Goal: Task Accomplishment & Management: Manage account settings

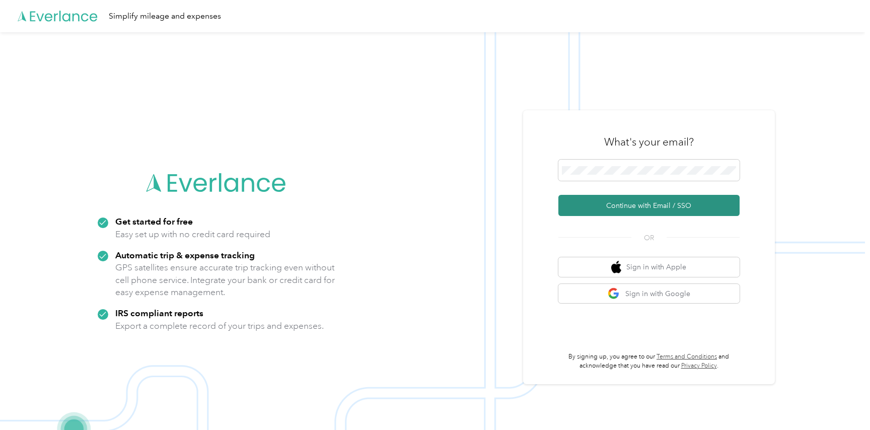
click at [641, 206] on button "Continue with Email / SSO" at bounding box center [648, 205] width 181 height 21
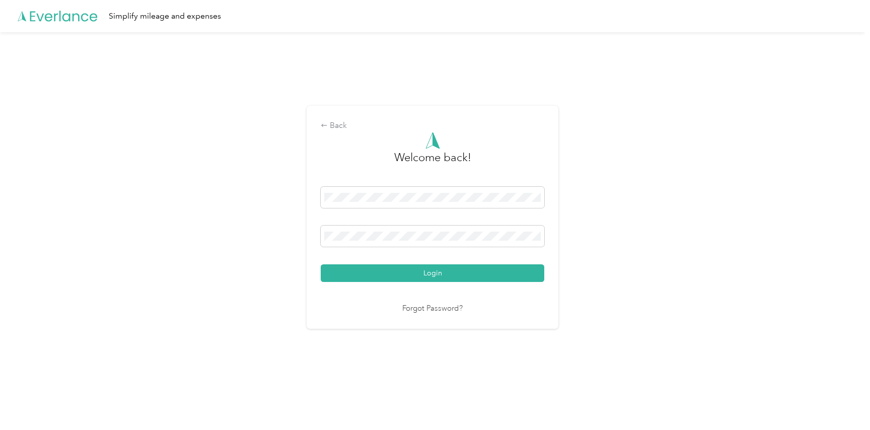
click at [693, 279] on div "Back Welcome back! Login Forgot Password?" at bounding box center [432, 221] width 865 height 379
click at [450, 270] on button "Login" at bounding box center [433, 273] width 224 height 18
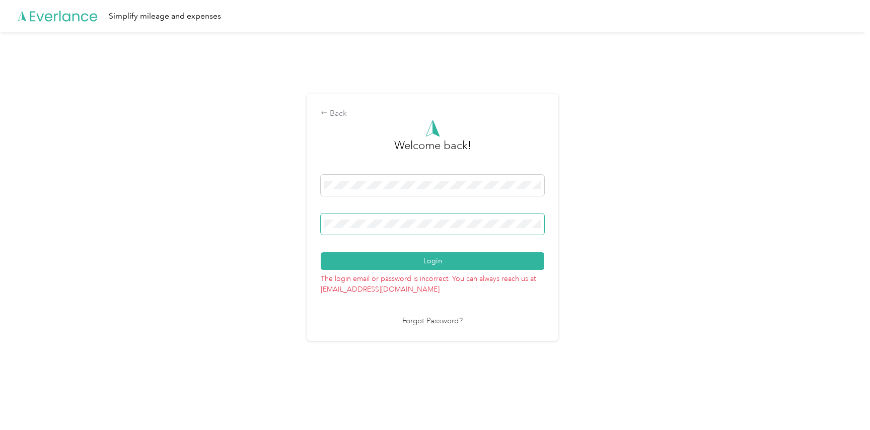
click at [302, 226] on div "Back Welcome back! Login The login email or password is incorrect. You can alwa…" at bounding box center [432, 221] width 865 height 379
click at [664, 228] on div "Back Welcome back! Login The login email or password is incorrect. You can alwa…" at bounding box center [432, 221] width 865 height 379
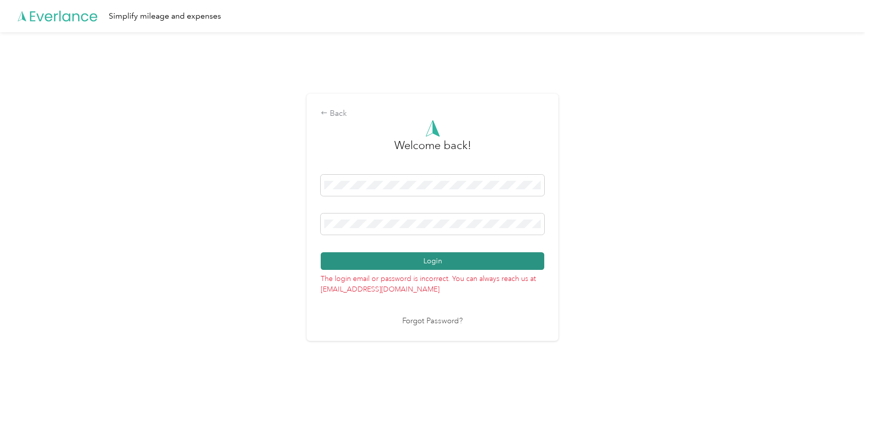
click at [468, 262] on button "Login" at bounding box center [433, 261] width 224 height 18
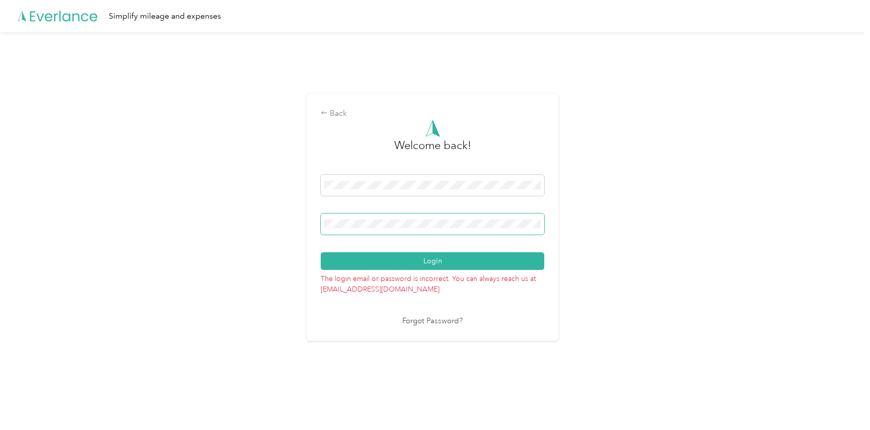
click at [306, 219] on div "Back Welcome back! Login The login email or password is incorrect. You can alwa…" at bounding box center [432, 221] width 865 height 379
drag, startPoint x: 761, startPoint y: 259, endPoint x: 755, endPoint y: 260, distance: 6.1
click at [761, 259] on div "Back Welcome back! Login The login email or password is incorrect. You can alwa…" at bounding box center [432, 221] width 865 height 379
click at [297, 227] on div "Back Welcome back! Login The login email or password is incorrect. You can alwa…" at bounding box center [432, 221] width 865 height 379
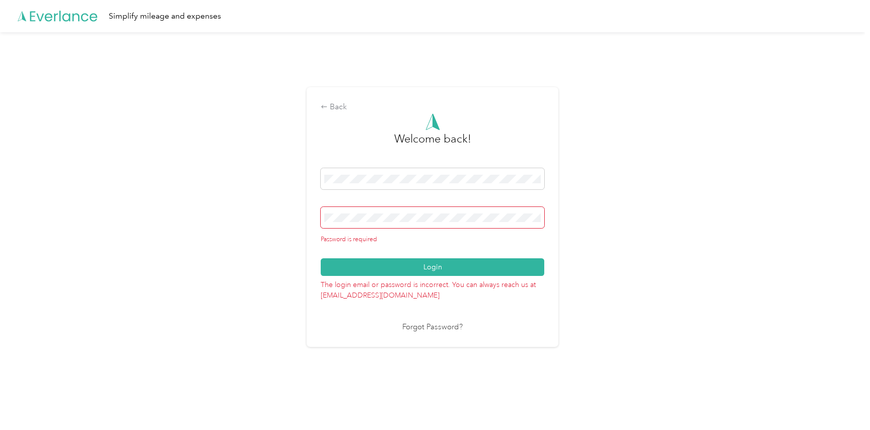
click at [659, 352] on div "Back Welcome back! Password is required Login The login email or password is in…" at bounding box center [432, 221] width 865 height 379
click at [450, 329] on link "Forgot Password?" at bounding box center [432, 328] width 60 height 12
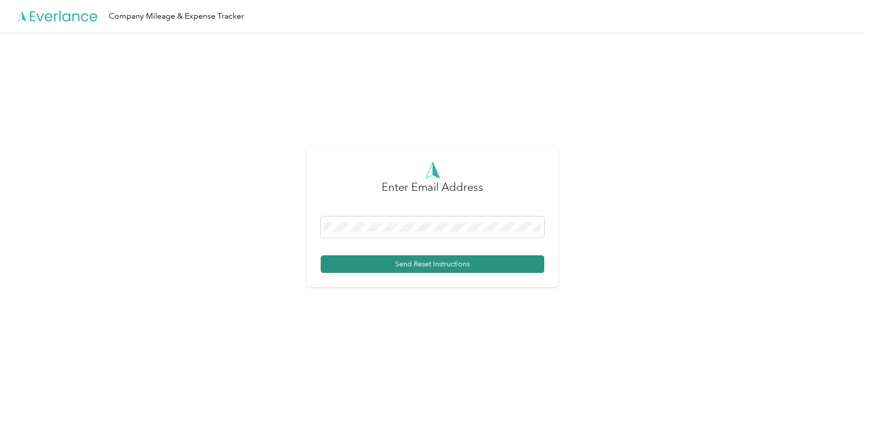
click at [424, 263] on button "Send Reset Instructions" at bounding box center [433, 264] width 224 height 18
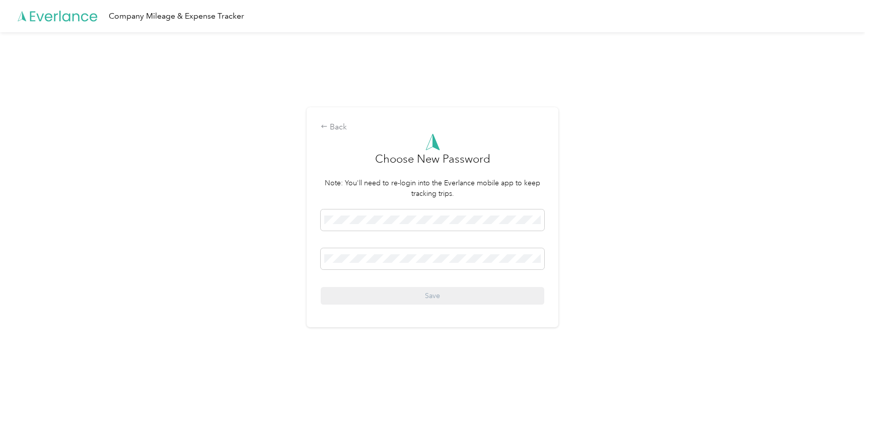
click at [610, 270] on div "Back Choose New Password Note: You'll need to re-login into the Everlance mobil…" at bounding box center [432, 221] width 865 height 379
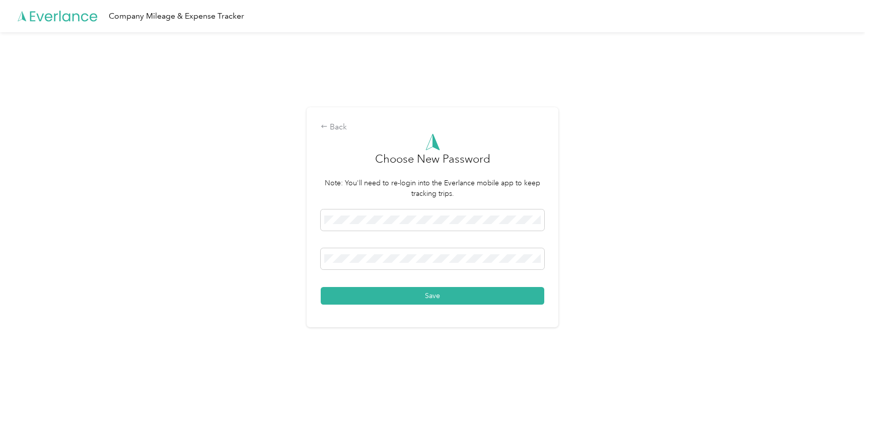
drag, startPoint x: 720, startPoint y: 264, endPoint x: 513, endPoint y: 309, distance: 211.7
click at [719, 264] on div "Back Choose New Password Note: You'll need to re-login into the Everlance mobil…" at bounding box center [432, 221] width 865 height 379
drag, startPoint x: 418, startPoint y: 296, endPoint x: 456, endPoint y: 294, distance: 37.3
click at [418, 296] on button "Save" at bounding box center [433, 296] width 224 height 18
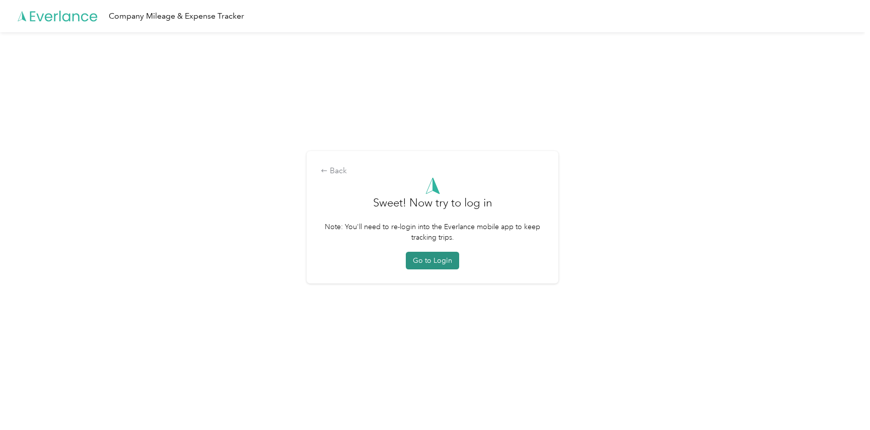
click at [426, 259] on button "Go to Login" at bounding box center [432, 261] width 53 height 18
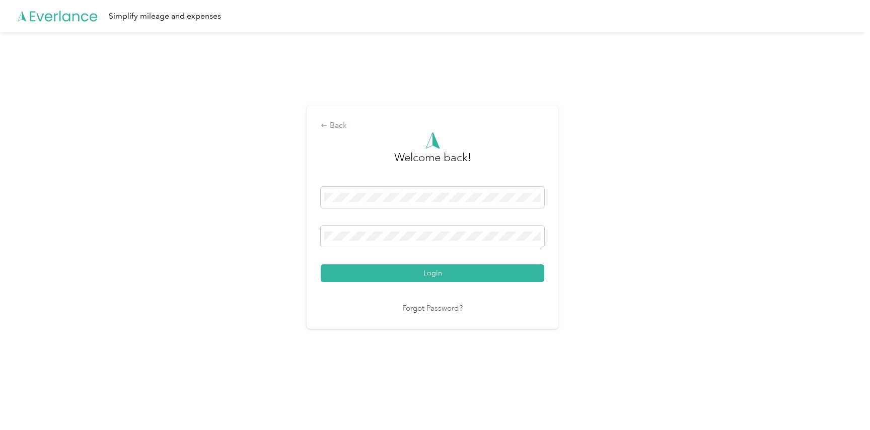
click at [293, 236] on div "Back Welcome back! Login Forgot Password?" at bounding box center [432, 221] width 865 height 379
click at [321, 264] on button "Login" at bounding box center [433, 273] width 224 height 18
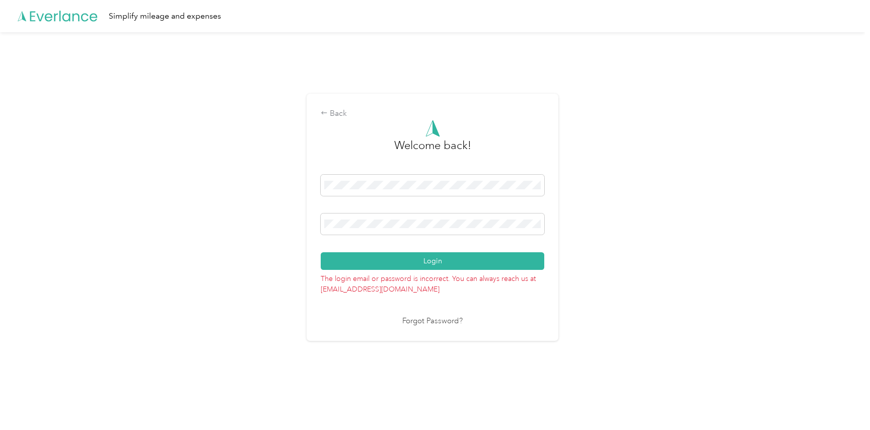
click at [613, 238] on div "Back Welcome back! Login The login email or password is incorrect. You can alwa…" at bounding box center [432, 221] width 865 height 379
click at [290, 186] on div "Back Welcome back! Login The login email or password is incorrect. You can alwa…" at bounding box center [432, 221] width 865 height 379
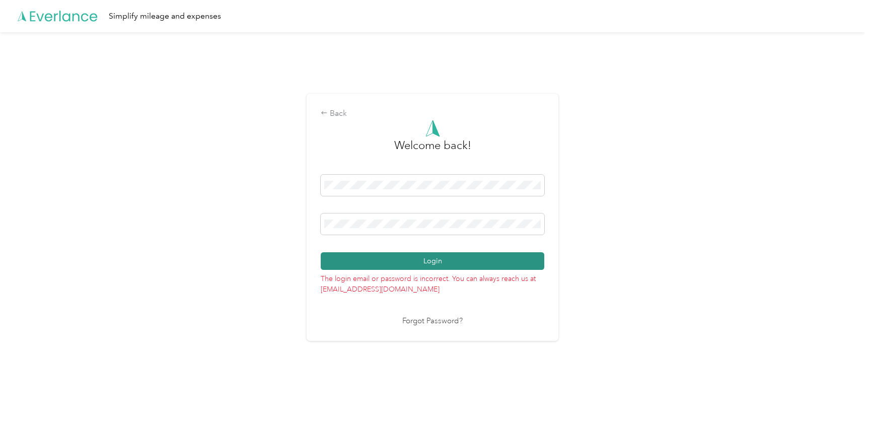
click at [413, 263] on button "Login" at bounding box center [433, 261] width 224 height 18
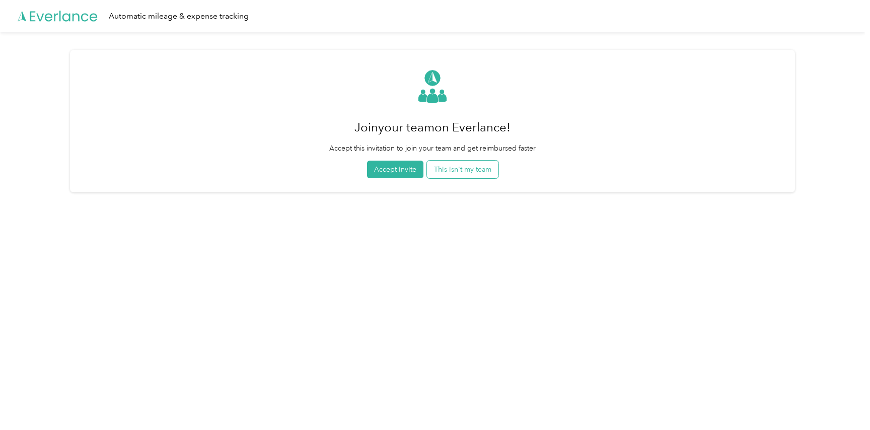
click at [462, 170] on button "This isn't my team" at bounding box center [462, 170] width 71 height 18
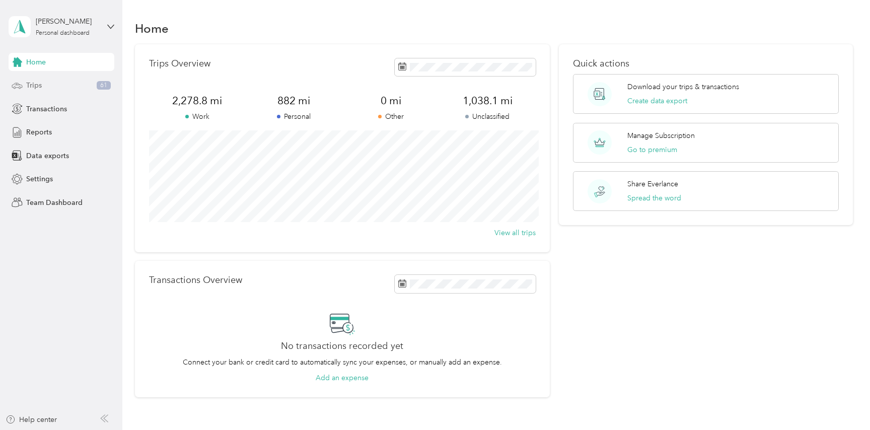
click at [37, 85] on span "Trips" at bounding box center [34, 85] width 16 height 11
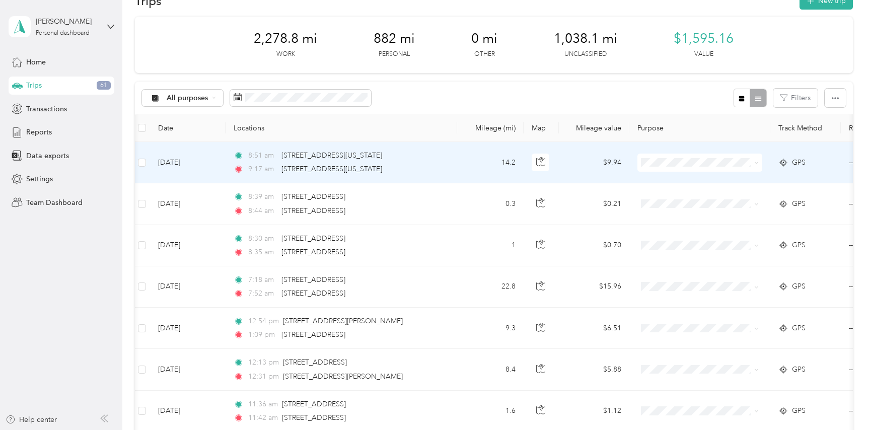
scroll to position [0, 6]
click at [752, 163] on icon at bounding box center [751, 163] width 5 height 5
click at [667, 181] on span "Work" at bounding box center [703, 181] width 93 height 11
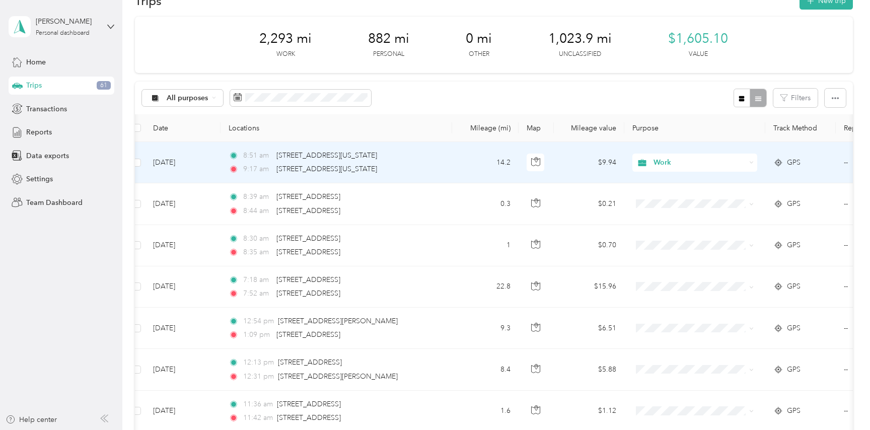
click at [753, 161] on icon at bounding box center [751, 162] width 5 height 5
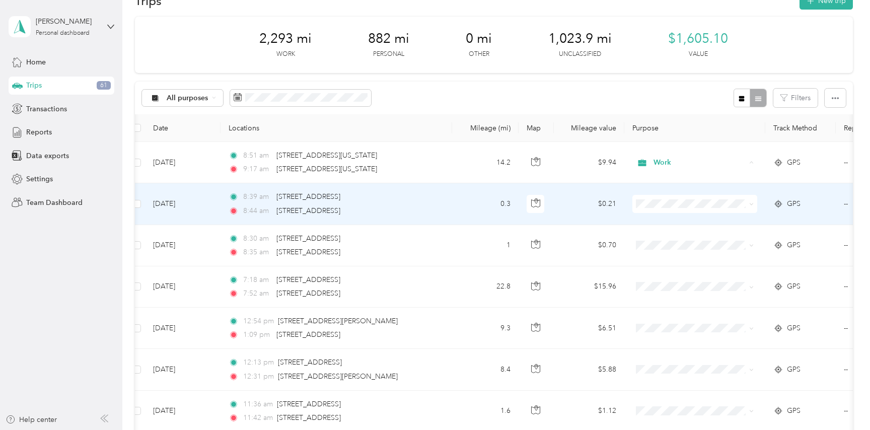
click at [579, 208] on td "$0.21" at bounding box center [589, 203] width 70 height 41
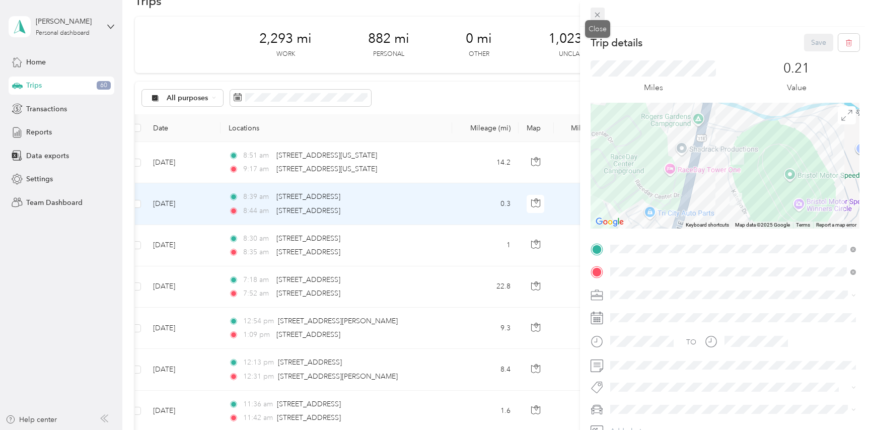
click at [600, 12] on icon at bounding box center [597, 15] width 9 height 9
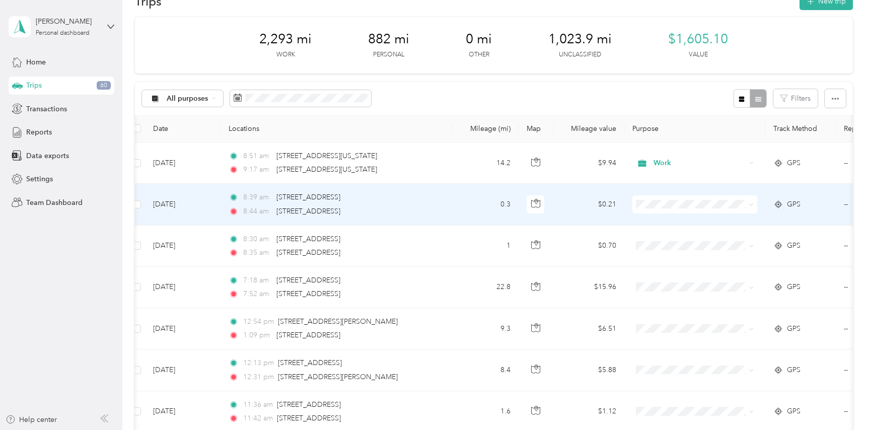
scroll to position [0, 7]
click at [751, 202] on icon at bounding box center [751, 204] width 5 height 5
click at [665, 260] on span "Mycroft" at bounding box center [703, 258] width 93 height 11
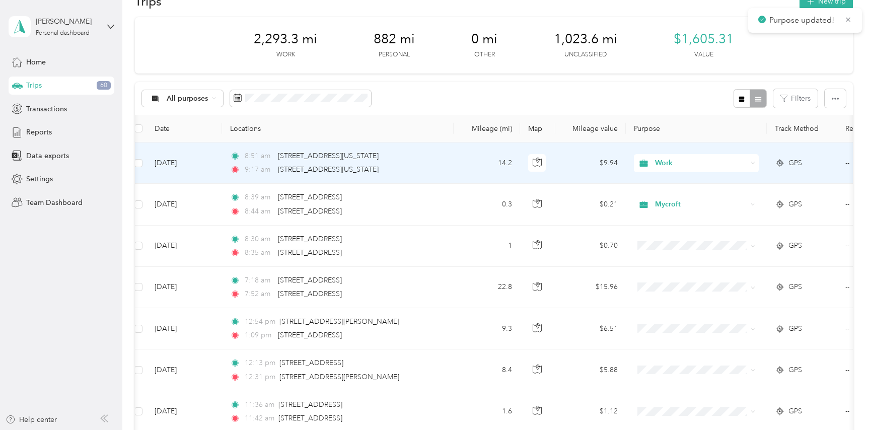
click at [755, 161] on icon at bounding box center [753, 163] width 5 height 5
click at [688, 215] on span "Mycroft" at bounding box center [705, 217] width 93 height 11
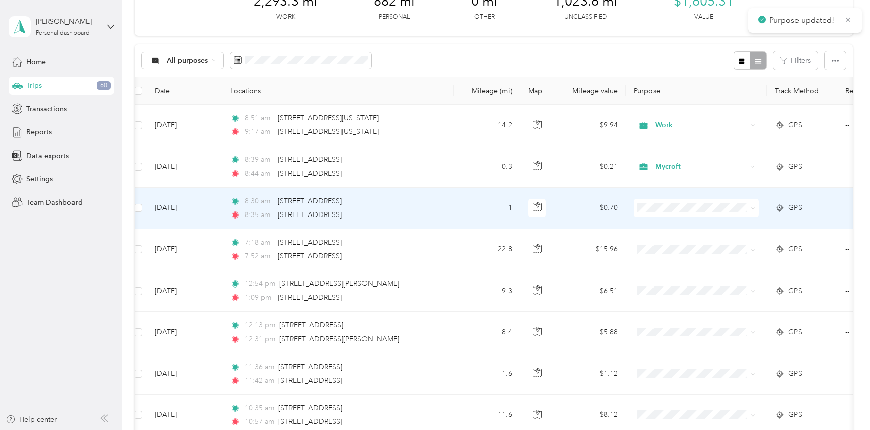
scroll to position [72, 0]
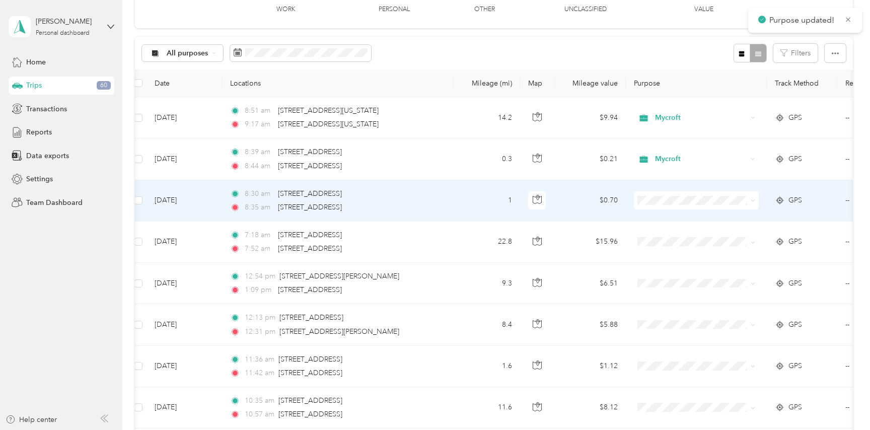
click at [755, 200] on icon at bounding box center [753, 200] width 5 height 5
click at [664, 253] on span "Mycroft" at bounding box center [705, 254] width 93 height 11
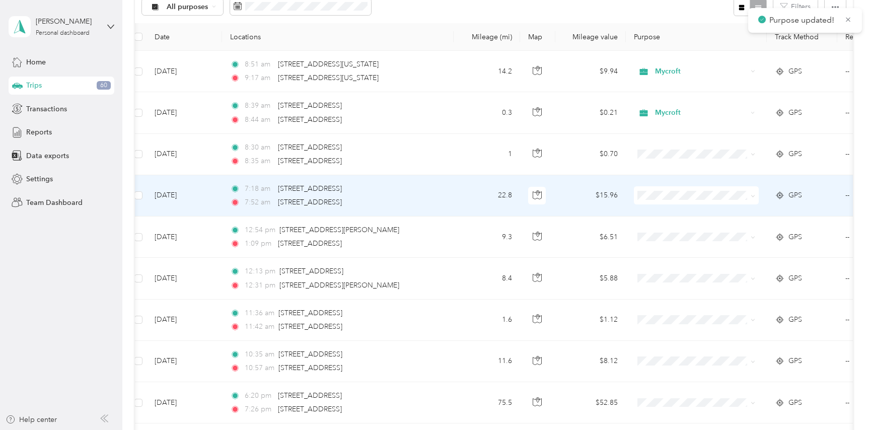
scroll to position [132, 0]
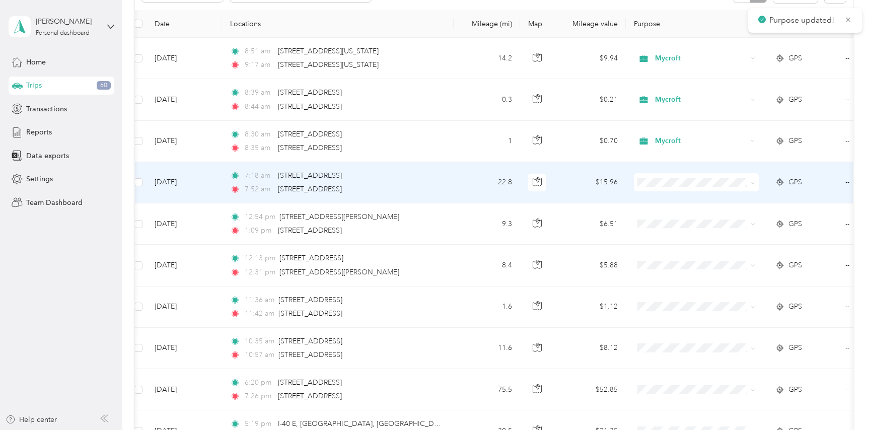
click at [752, 183] on icon at bounding box center [753, 183] width 5 height 5
click at [674, 238] on span "Mycroft" at bounding box center [705, 236] width 93 height 11
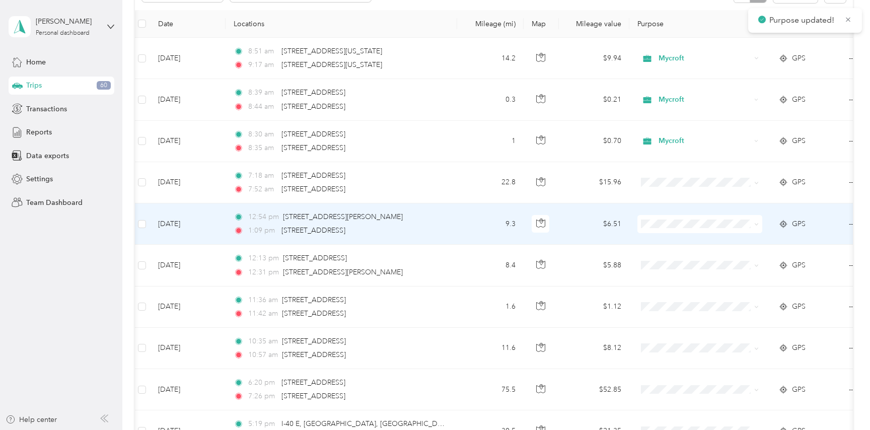
scroll to position [0, 0]
click at [758, 222] on icon at bounding box center [757, 224] width 5 height 5
click at [693, 263] on li "Personal" at bounding box center [700, 261] width 125 height 18
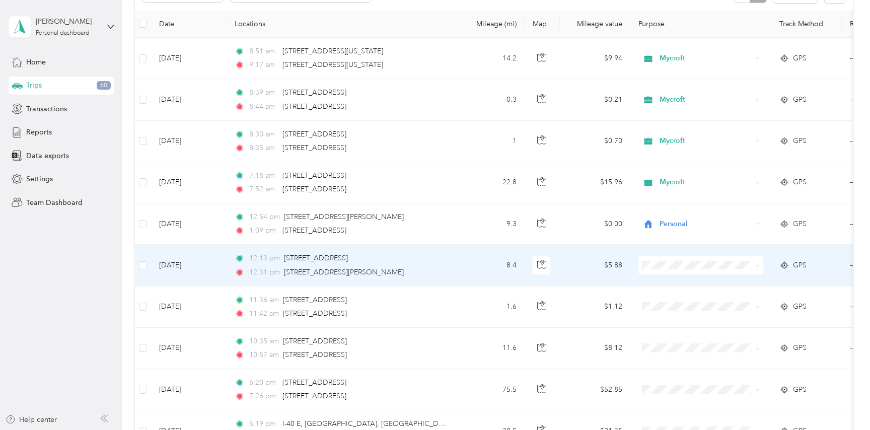
click at [760, 264] on span at bounding box center [700, 265] width 125 height 18
click at [759, 265] on icon at bounding box center [757, 265] width 5 height 5
click at [678, 300] on span "Personal" at bounding box center [709, 299] width 93 height 11
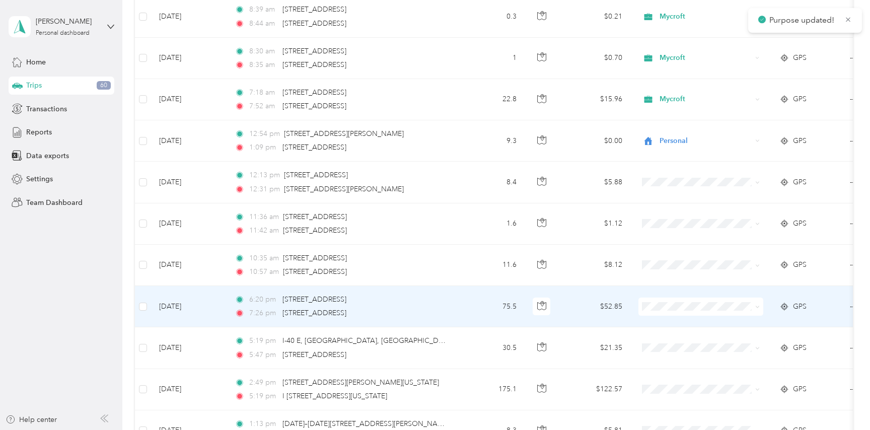
scroll to position [215, 0]
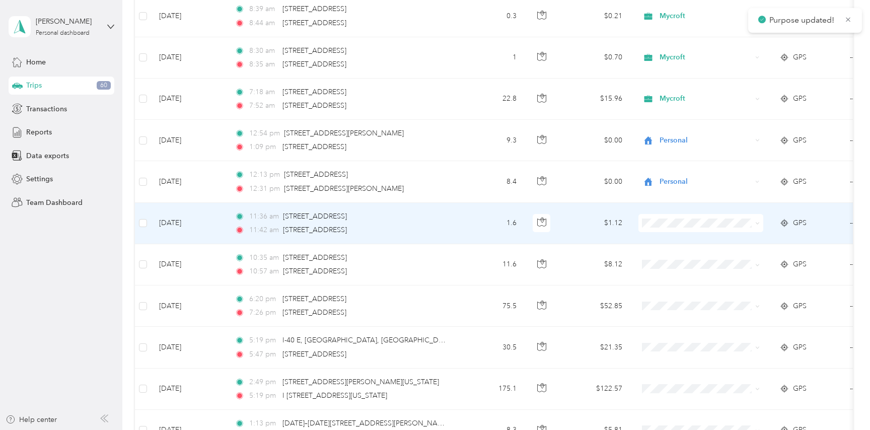
click at [759, 220] on span at bounding box center [757, 222] width 5 height 9
click at [758, 222] on icon at bounding box center [757, 223] width 5 height 5
click at [672, 262] on li "Personal" at bounding box center [700, 260] width 125 height 18
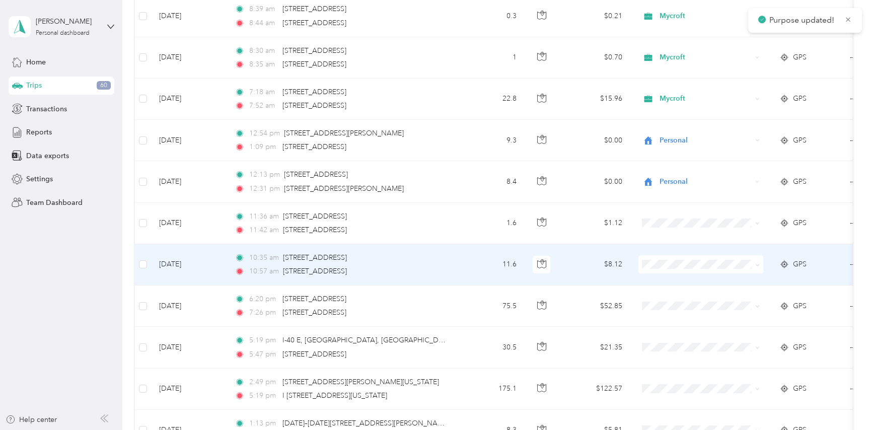
scroll to position [218, 0]
click at [757, 264] on icon at bounding box center [757, 262] width 5 height 5
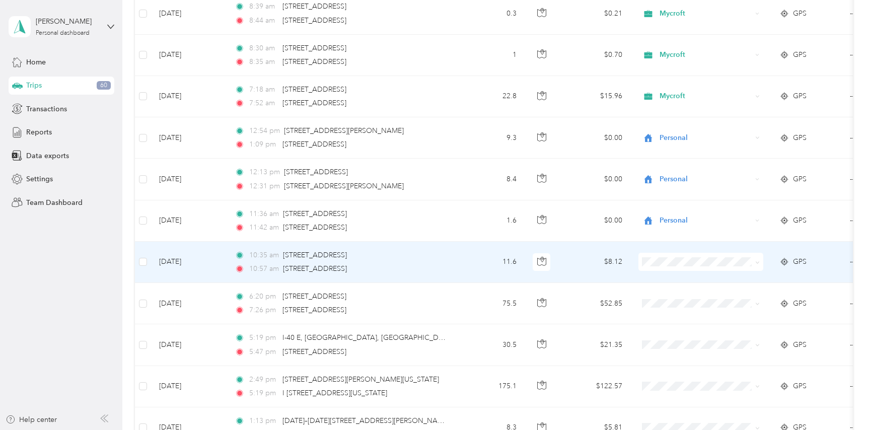
click at [665, 299] on span "Personal" at bounding box center [709, 298] width 93 height 11
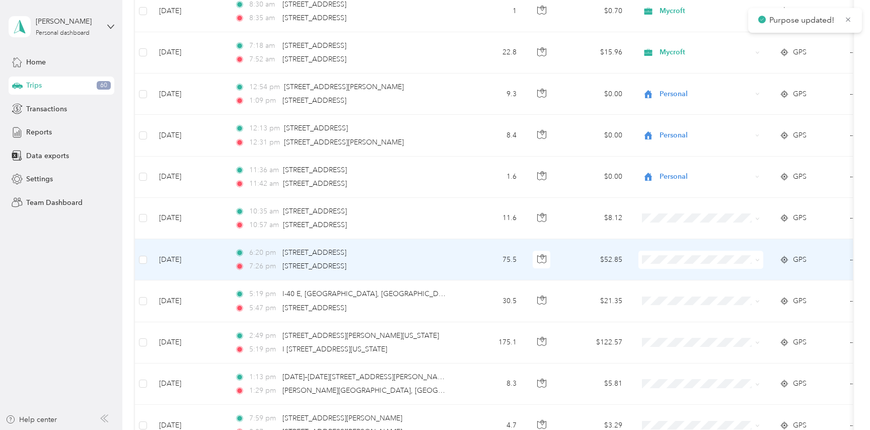
scroll to position [264, 0]
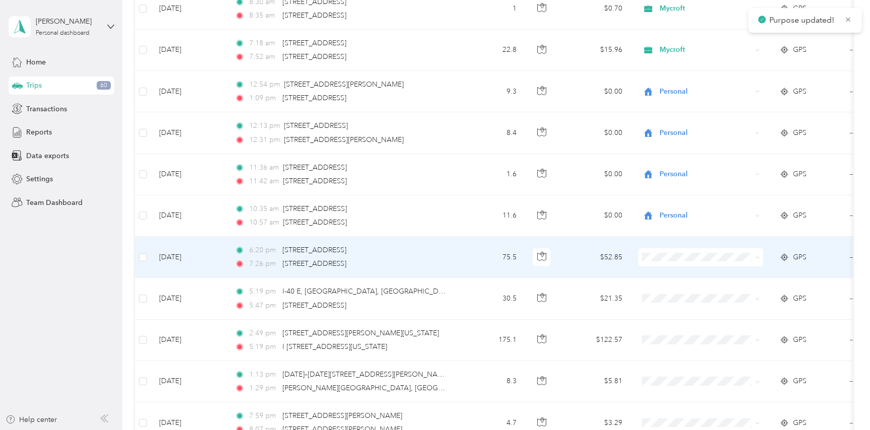
click at [756, 255] on icon at bounding box center [757, 257] width 5 height 5
click at [663, 295] on span "Personal" at bounding box center [709, 293] width 93 height 11
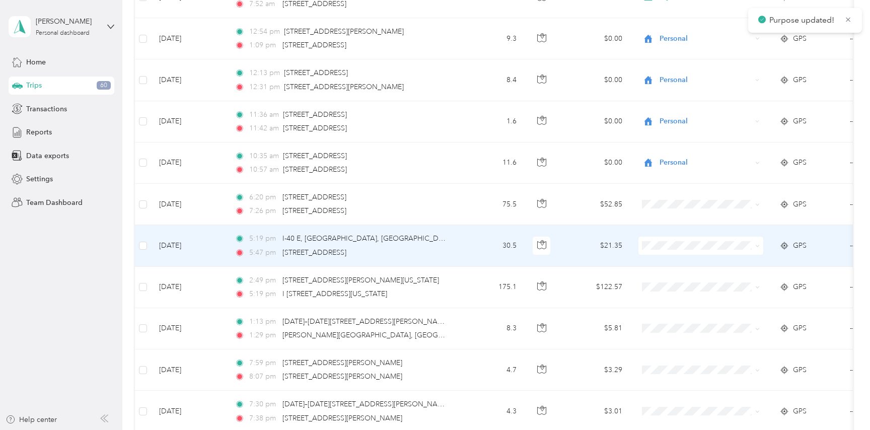
scroll to position [324, 0]
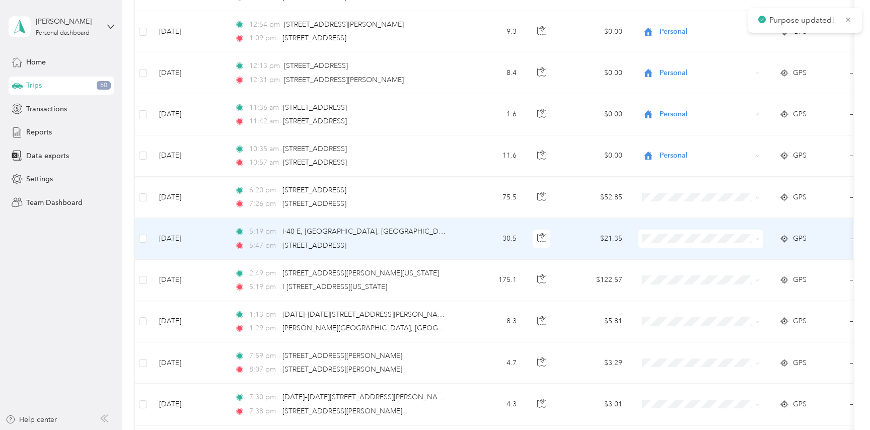
click at [758, 240] on icon at bounding box center [757, 239] width 5 height 5
click at [671, 276] on span "Personal" at bounding box center [709, 275] width 93 height 11
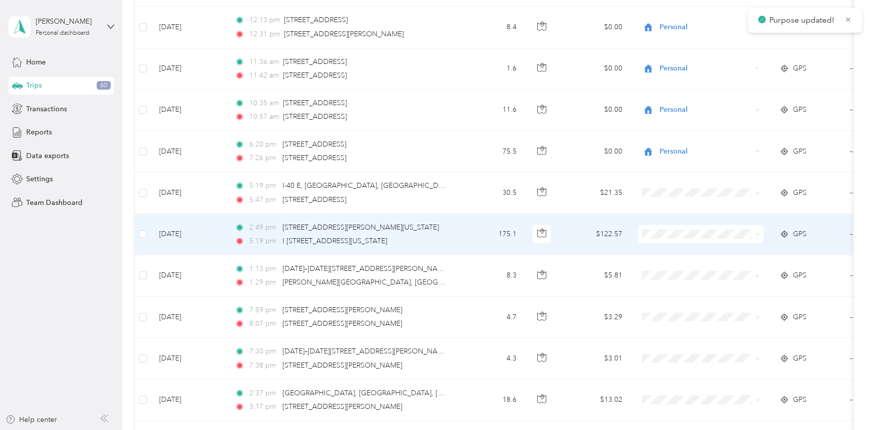
scroll to position [370, 0]
click at [756, 232] on icon at bounding box center [757, 234] width 5 height 5
click at [675, 272] on span "Personal" at bounding box center [709, 269] width 93 height 11
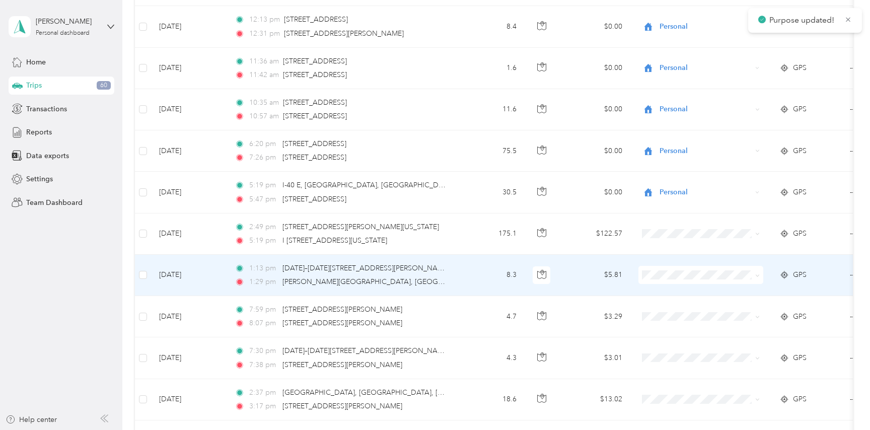
click at [759, 275] on icon at bounding box center [757, 275] width 5 height 5
click at [667, 314] on li "Personal" at bounding box center [700, 312] width 125 height 18
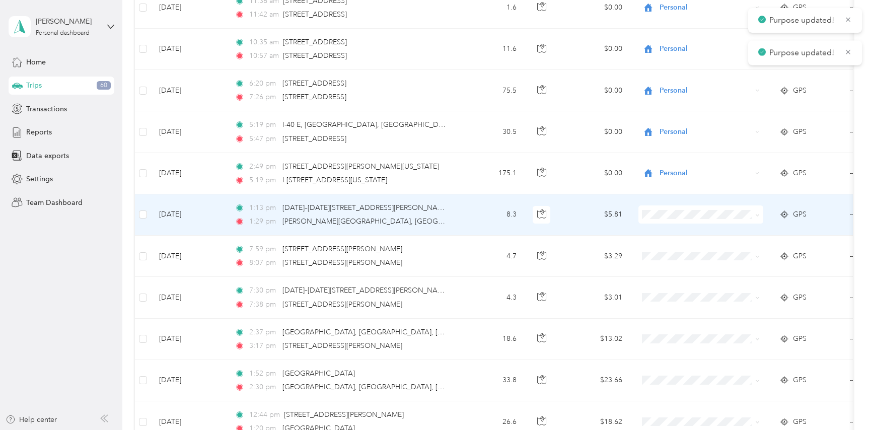
scroll to position [433, 0]
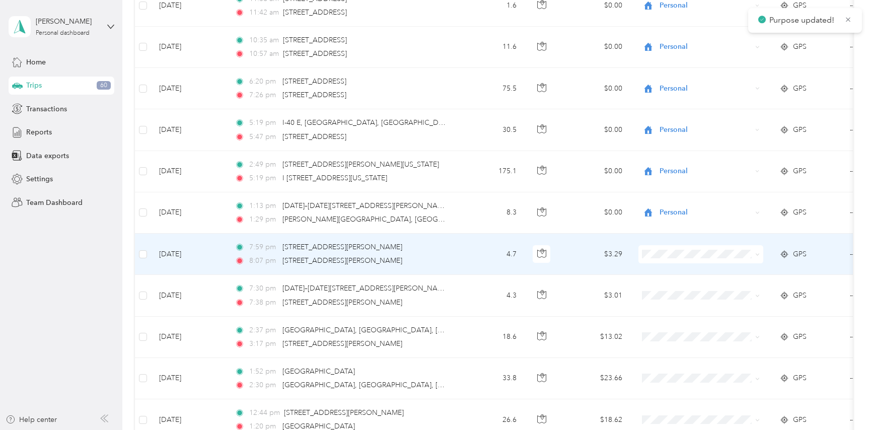
drag, startPoint x: 758, startPoint y: 254, endPoint x: 752, endPoint y: 254, distance: 6.0
click at [757, 254] on icon at bounding box center [757, 254] width 5 height 5
click at [663, 291] on span "Personal" at bounding box center [709, 290] width 93 height 11
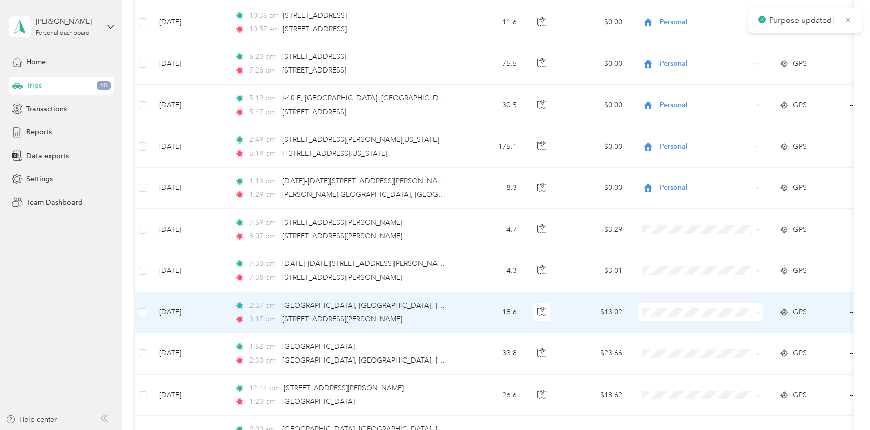
scroll to position [476, 0]
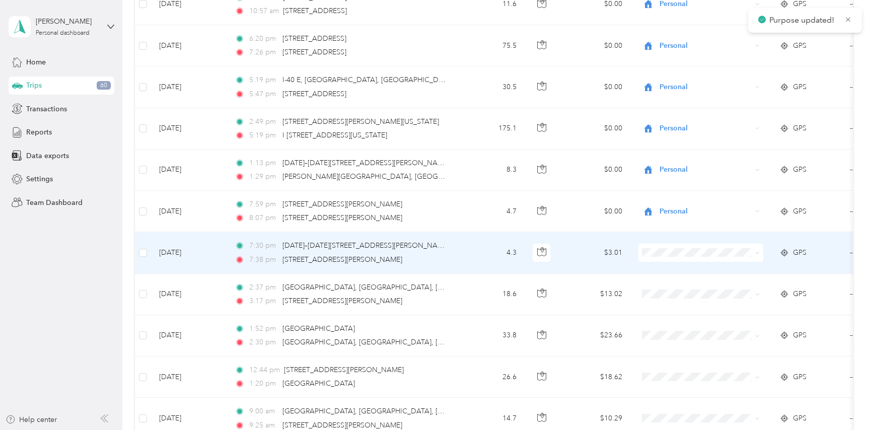
click at [759, 253] on icon at bounding box center [757, 253] width 5 height 5
click at [665, 291] on span "Personal" at bounding box center [709, 289] width 93 height 11
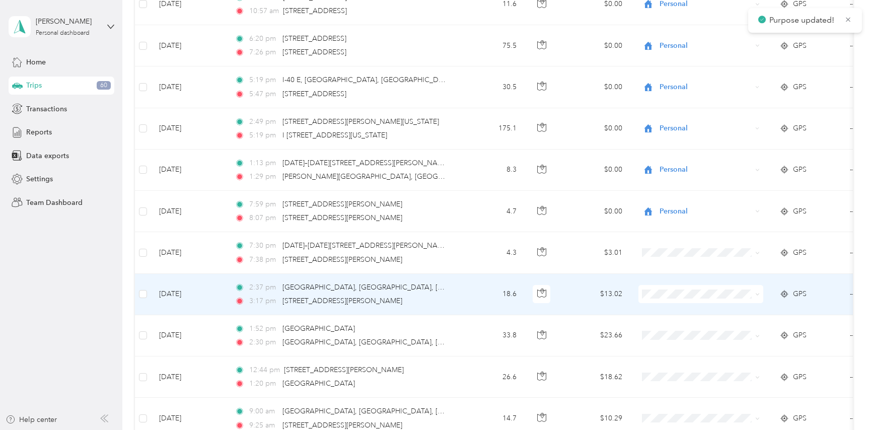
click at [756, 294] on icon at bounding box center [757, 294] width 5 height 5
click at [684, 170] on span "Personal" at bounding box center [709, 169] width 93 height 11
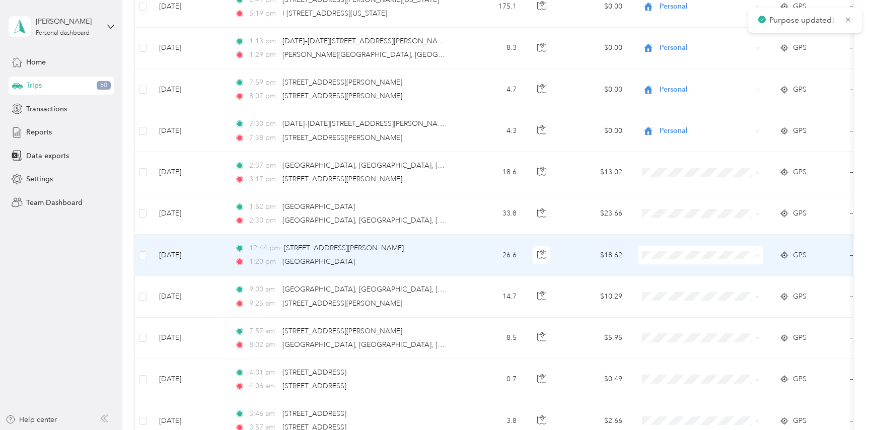
scroll to position [606, 0]
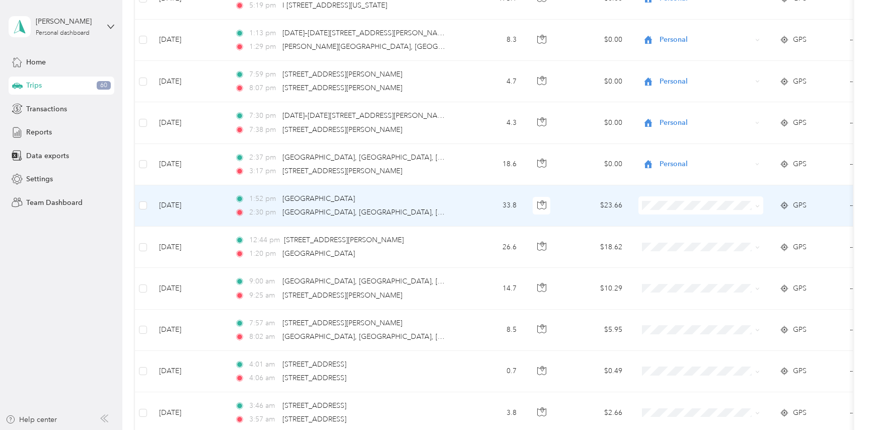
click at [759, 205] on icon at bounding box center [757, 206] width 5 height 5
click at [696, 245] on span "Personal" at bounding box center [709, 242] width 93 height 11
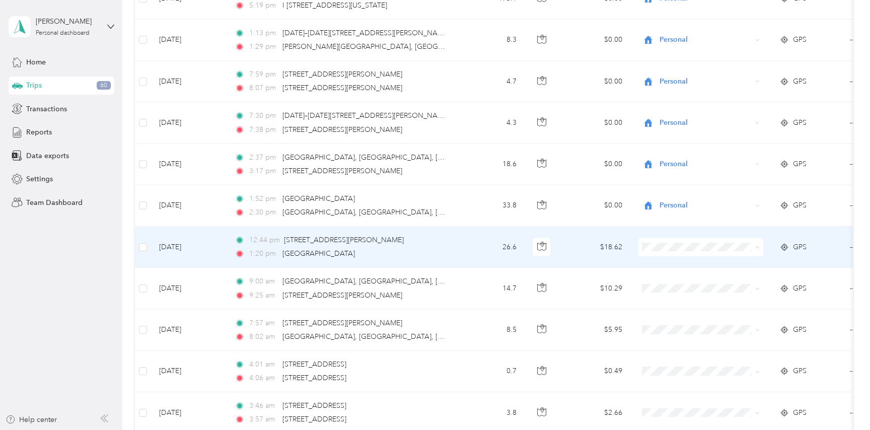
click at [758, 247] on icon at bounding box center [757, 248] width 3 height 2
click at [685, 284] on span "Personal" at bounding box center [709, 283] width 93 height 11
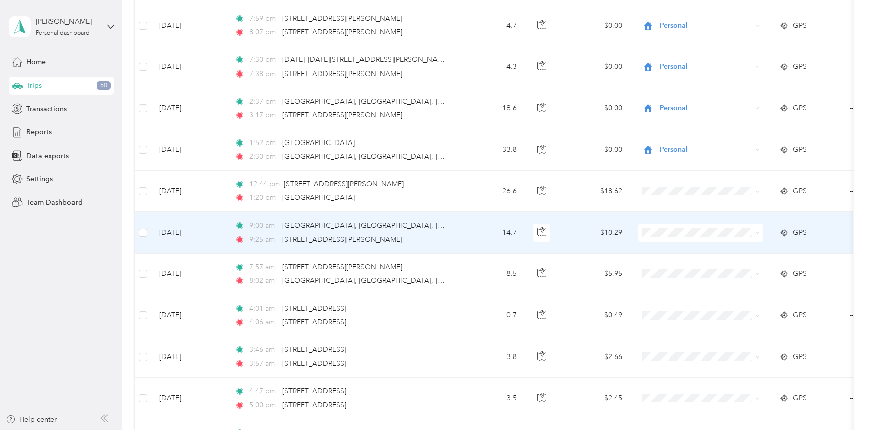
scroll to position [665, 0]
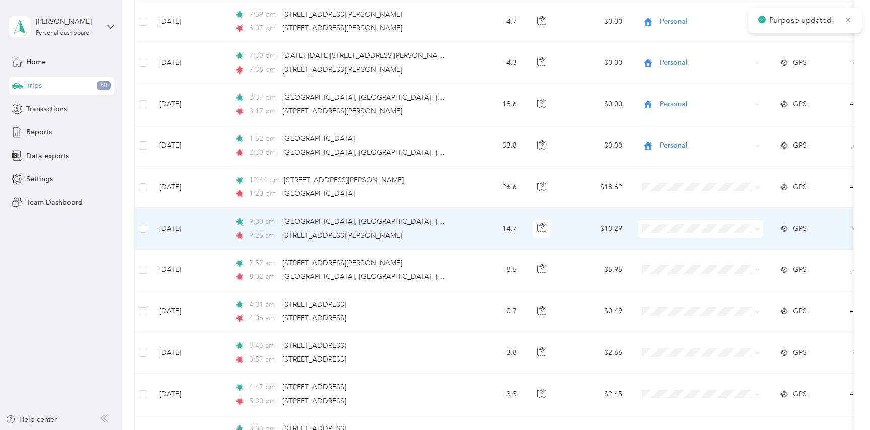
click at [758, 228] on icon at bounding box center [757, 229] width 5 height 5
click at [666, 266] on span "Personal" at bounding box center [709, 265] width 93 height 11
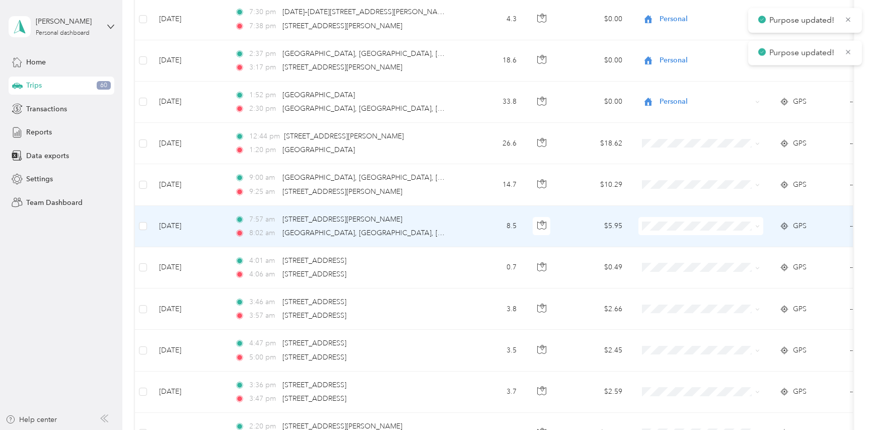
scroll to position [711, 0]
click at [759, 222] on icon at bounding box center [757, 224] width 5 height 5
click at [677, 264] on li "Personal" at bounding box center [700, 261] width 125 height 18
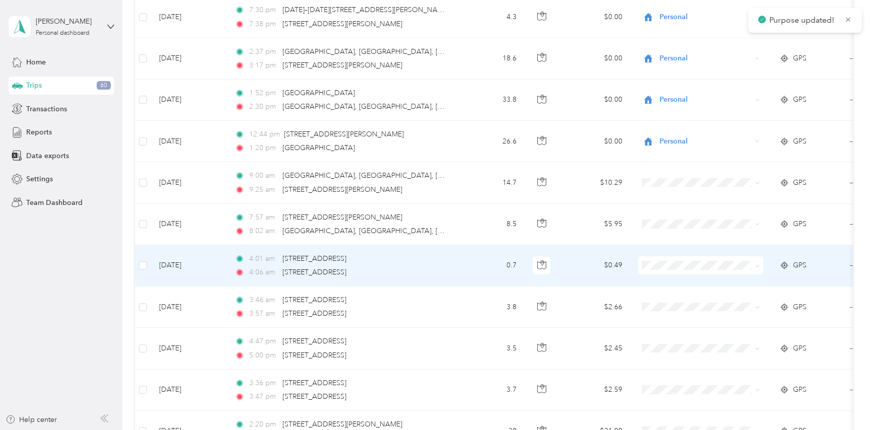
click at [758, 265] on icon at bounding box center [757, 266] width 5 height 5
click at [672, 303] on span "Personal" at bounding box center [709, 301] width 93 height 11
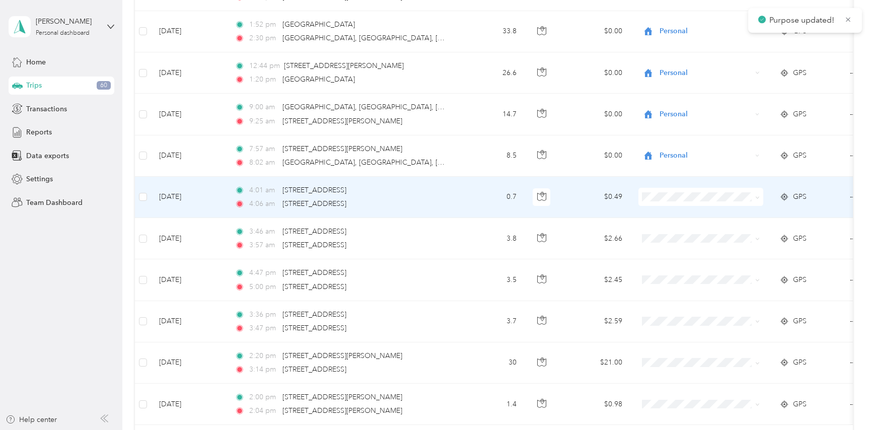
scroll to position [780, 0]
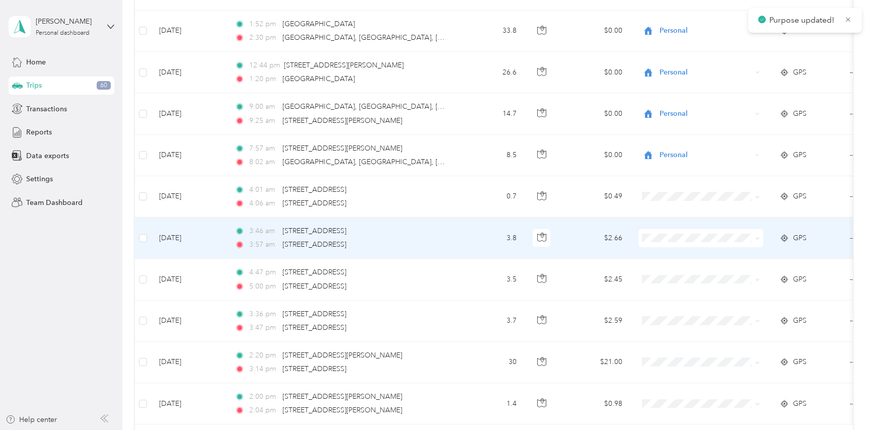
click at [757, 240] on icon at bounding box center [757, 238] width 5 height 5
click at [674, 275] on span "Personal" at bounding box center [709, 274] width 93 height 11
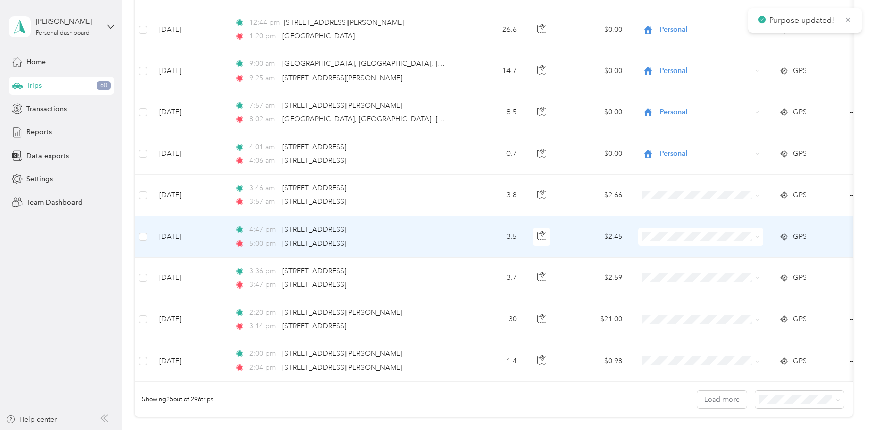
scroll to position [829, 0]
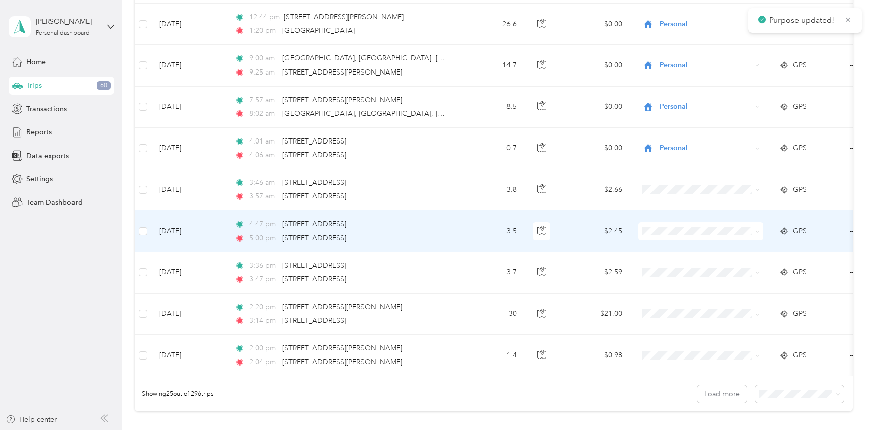
drag, startPoint x: 758, startPoint y: 232, endPoint x: 742, endPoint y: 236, distance: 16.1
click at [758, 232] on icon at bounding box center [757, 231] width 5 height 5
drag, startPoint x: 679, startPoint y: 267, endPoint x: 726, endPoint y: 260, distance: 47.4
click at [679, 267] on span "Personal" at bounding box center [709, 267] width 93 height 11
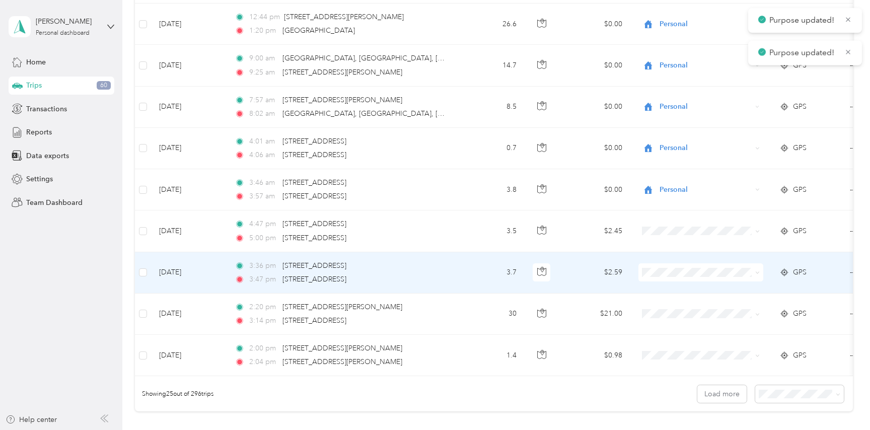
click at [756, 273] on icon at bounding box center [757, 272] width 5 height 5
click at [677, 308] on span "Personal" at bounding box center [709, 309] width 93 height 11
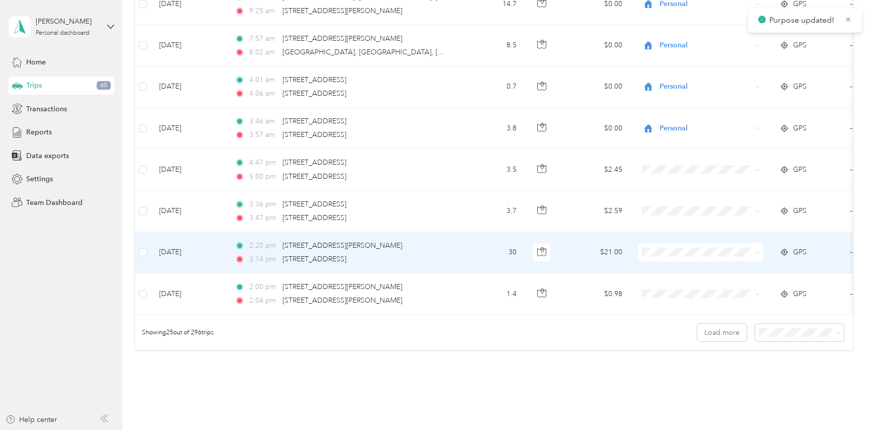
scroll to position [910, 0]
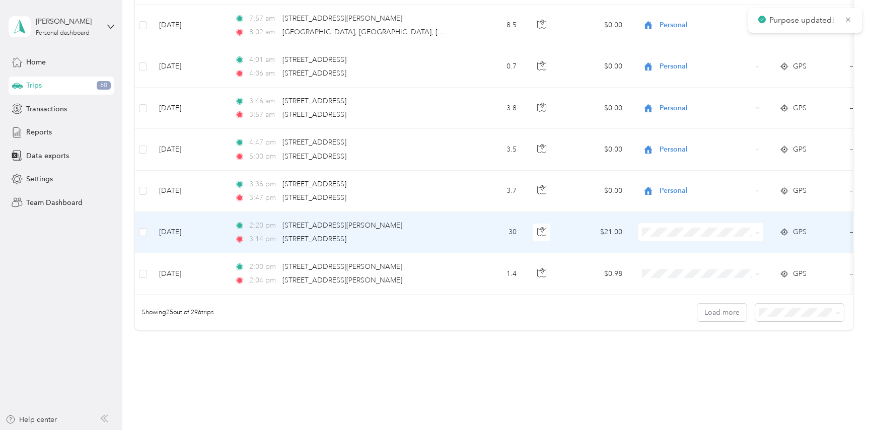
click at [759, 234] on icon at bounding box center [757, 233] width 5 height 5
drag, startPoint x: 675, startPoint y: 271, endPoint x: 695, endPoint y: 268, distance: 19.8
click at [676, 270] on span "Personal" at bounding box center [709, 268] width 93 height 11
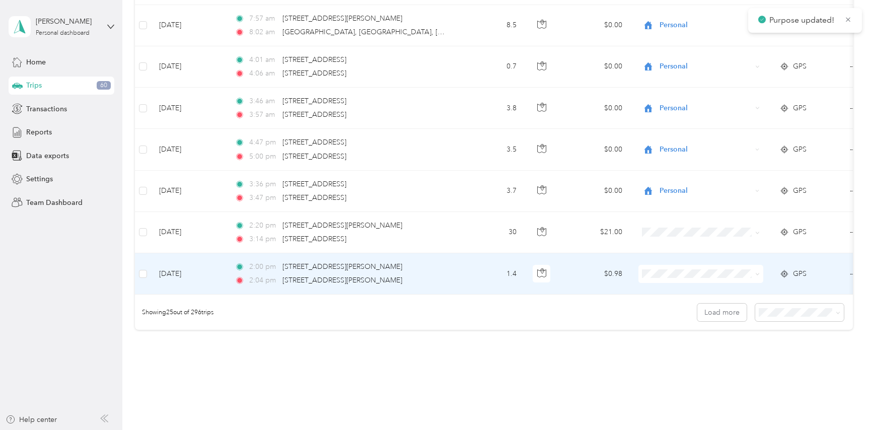
click at [758, 274] on icon at bounding box center [757, 274] width 3 height 2
click at [673, 309] on span "Personal" at bounding box center [709, 310] width 93 height 11
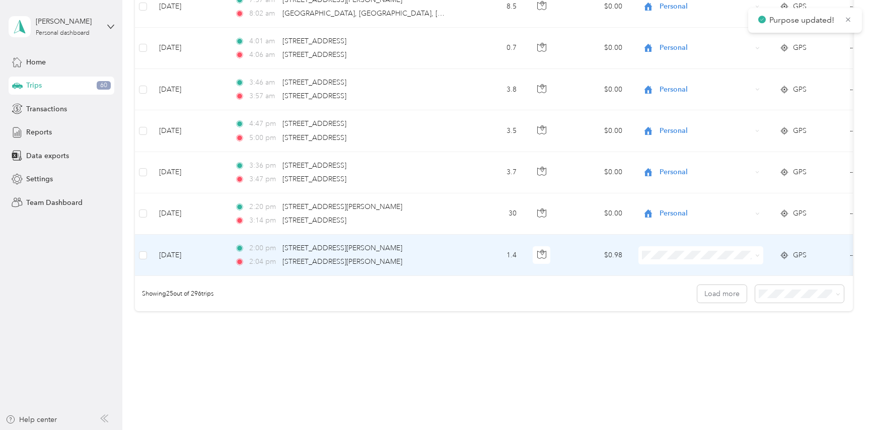
scroll to position [949, 0]
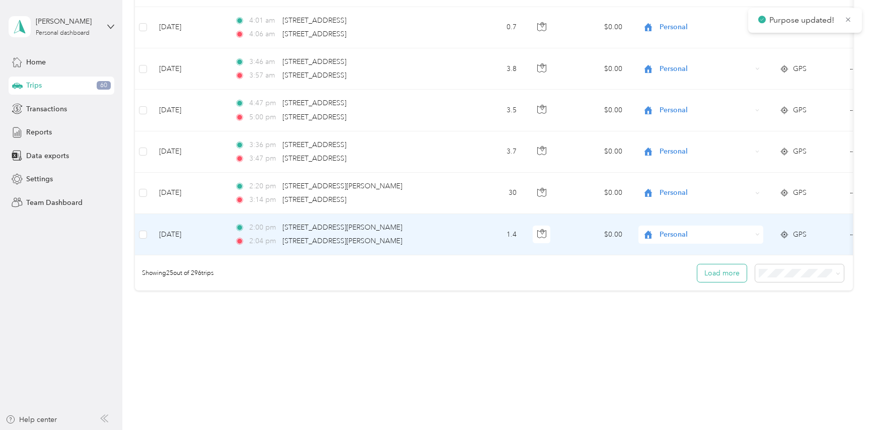
click at [716, 276] on button "Load more" at bounding box center [721, 273] width 49 height 18
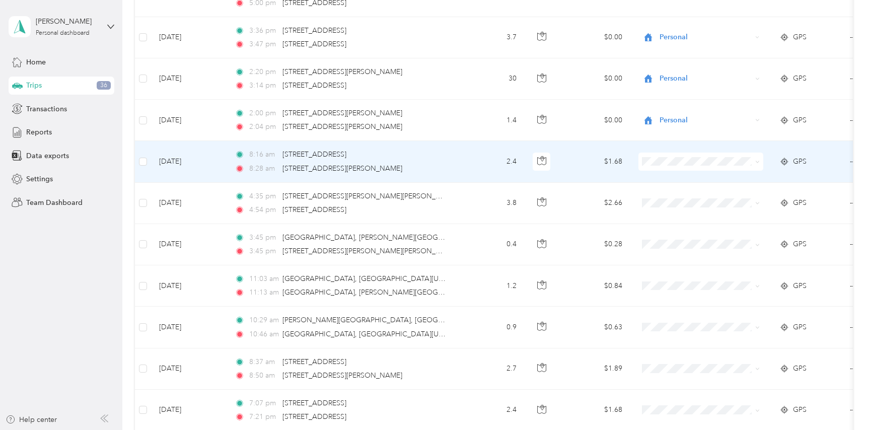
scroll to position [1063, 0]
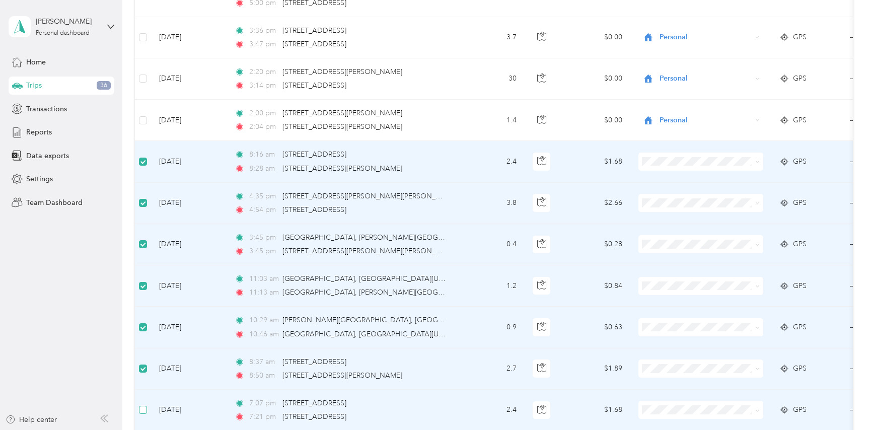
click at [144, 415] on label at bounding box center [143, 409] width 8 height 11
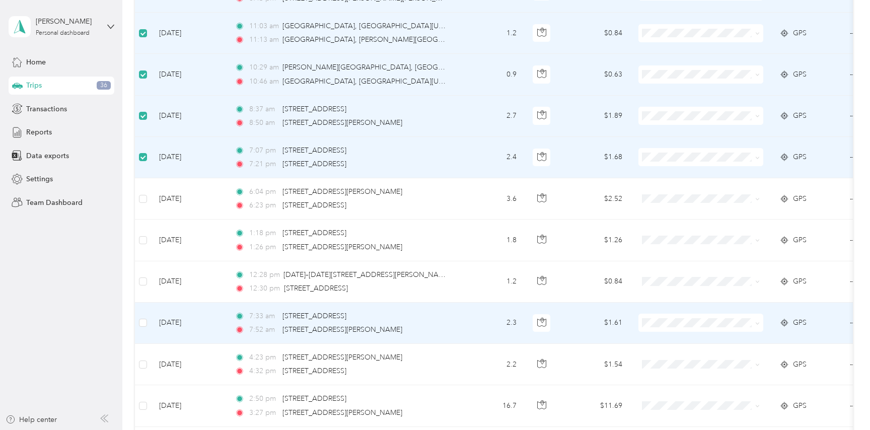
scroll to position [1331, 0]
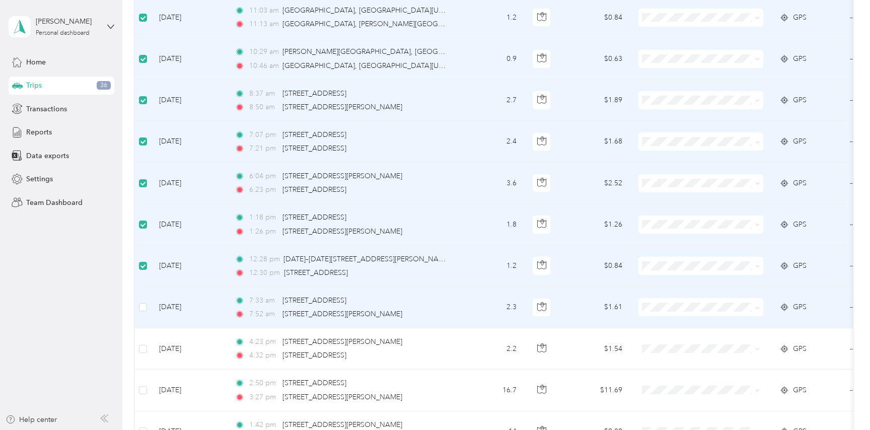
click at [147, 309] on td at bounding box center [143, 307] width 16 height 41
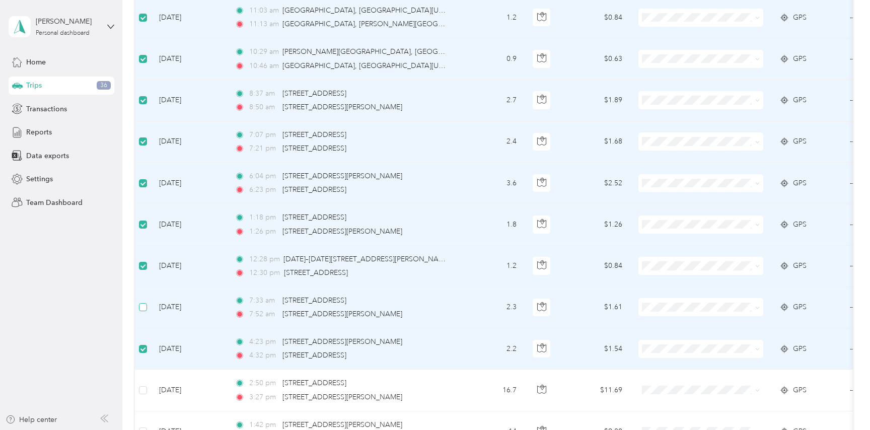
click at [143, 303] on label at bounding box center [143, 307] width 8 height 11
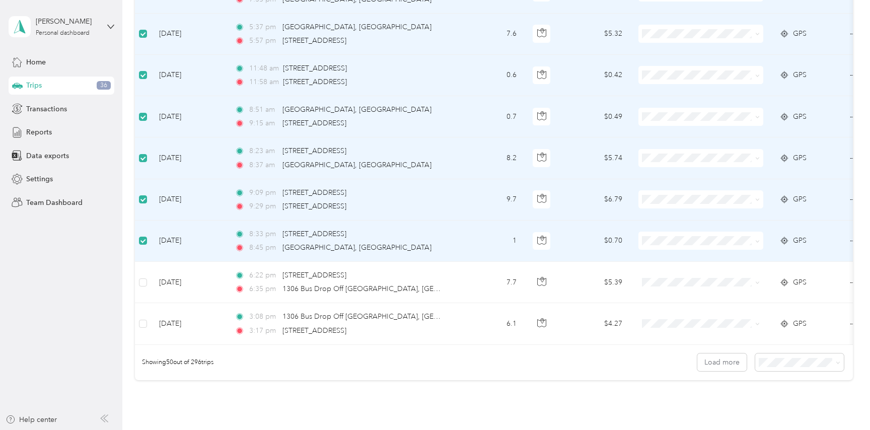
scroll to position [1921, 0]
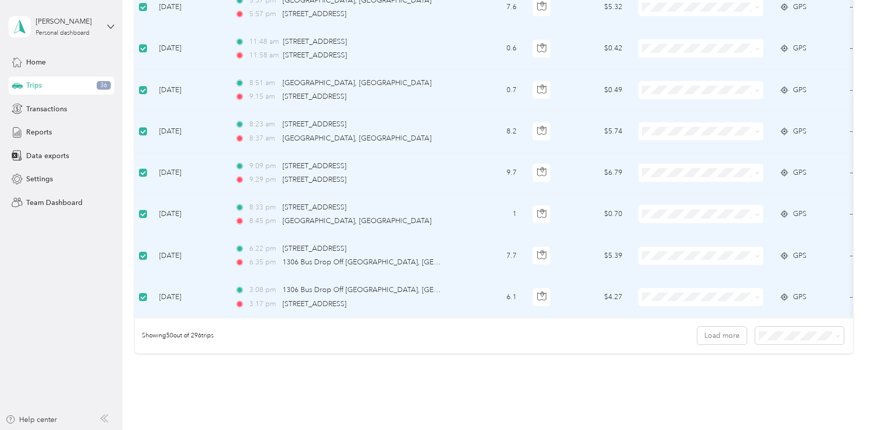
click at [758, 299] on icon at bounding box center [757, 297] width 5 height 5
click at [688, 173] on span "Personal" at bounding box center [709, 172] width 93 height 11
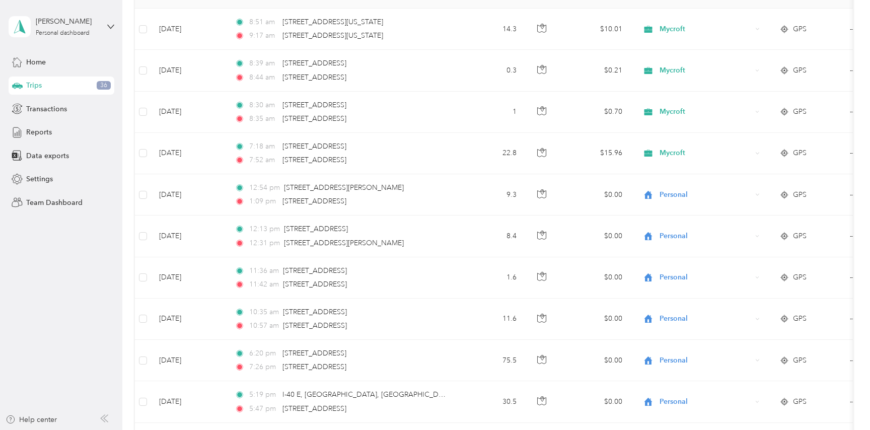
scroll to position [0, 0]
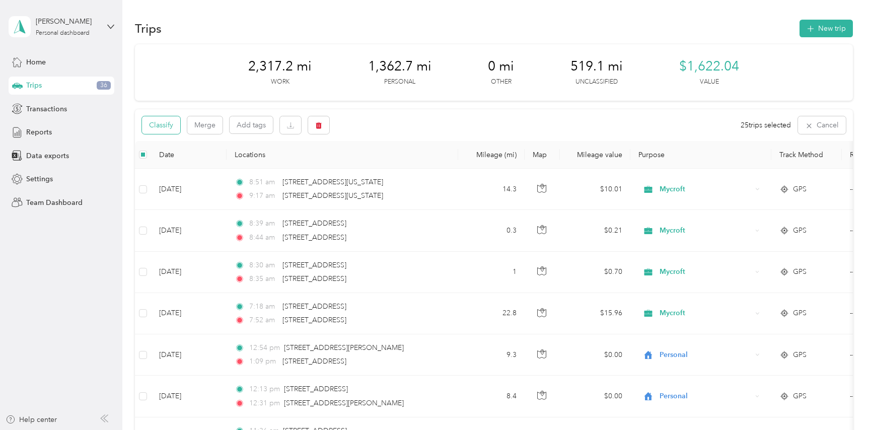
click at [158, 125] on button "Classify" at bounding box center [161, 125] width 38 height 18
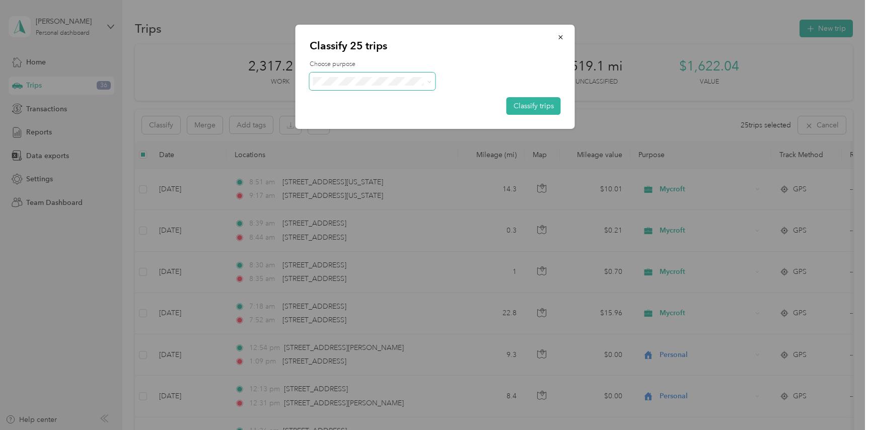
click at [427, 80] on icon at bounding box center [429, 82] width 5 height 5
click at [367, 117] on span "Personal" at bounding box center [381, 117] width 94 height 11
click at [539, 106] on button "Classify trips" at bounding box center [533, 106] width 54 height 18
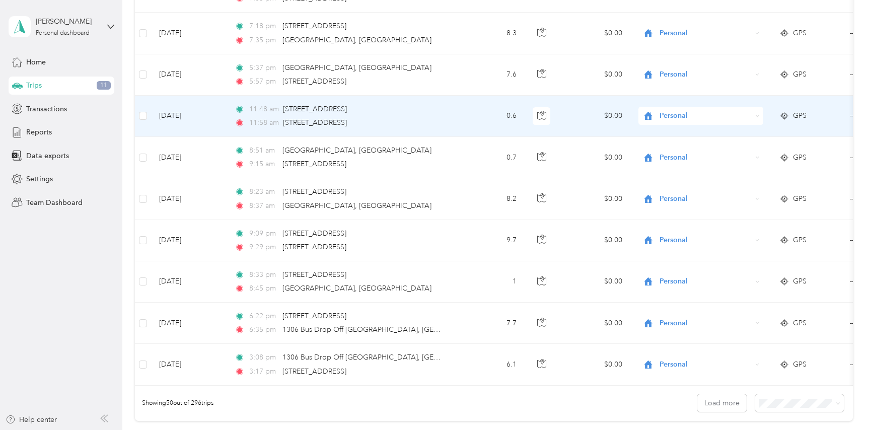
scroll to position [1984, 0]
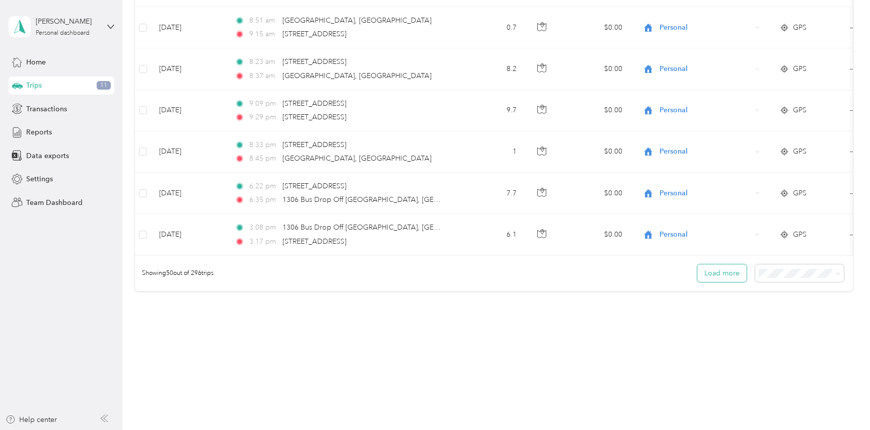
click at [727, 274] on button "Load more" at bounding box center [721, 273] width 49 height 18
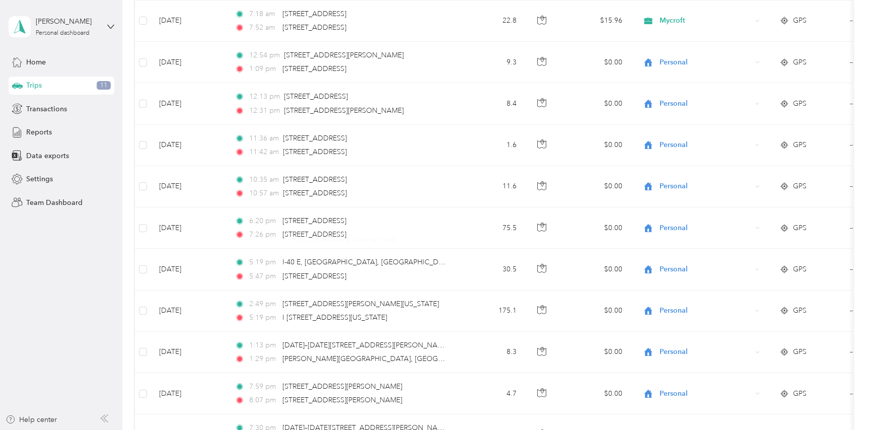
scroll to position [0, 0]
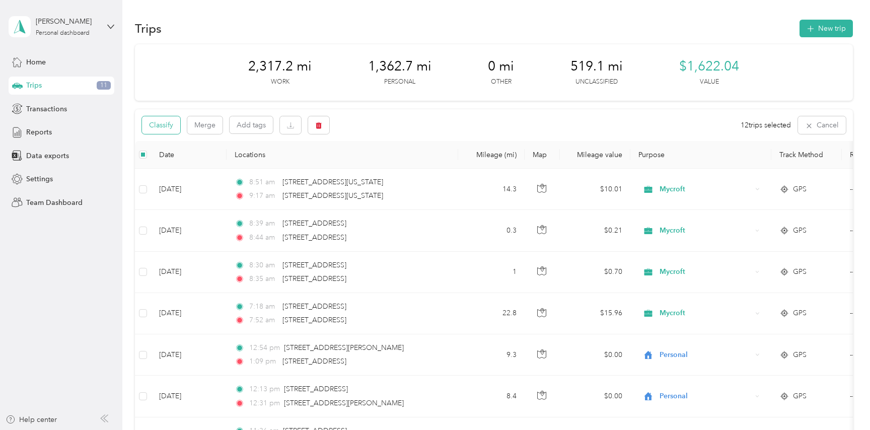
click at [160, 125] on button "Classify" at bounding box center [161, 125] width 38 height 18
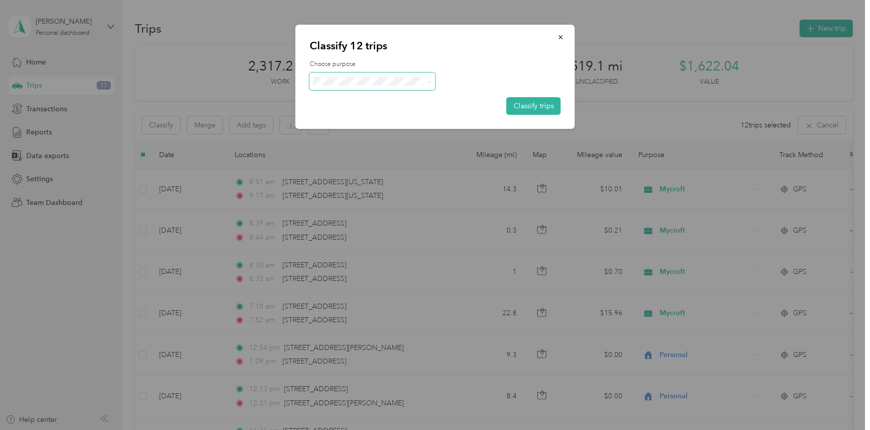
click at [425, 80] on span at bounding box center [427, 81] width 8 height 11
click at [429, 83] on icon at bounding box center [429, 82] width 5 height 5
click at [365, 116] on span "Personal" at bounding box center [375, 117] width 83 height 11
click at [537, 108] on button "Classify trips" at bounding box center [533, 106] width 54 height 18
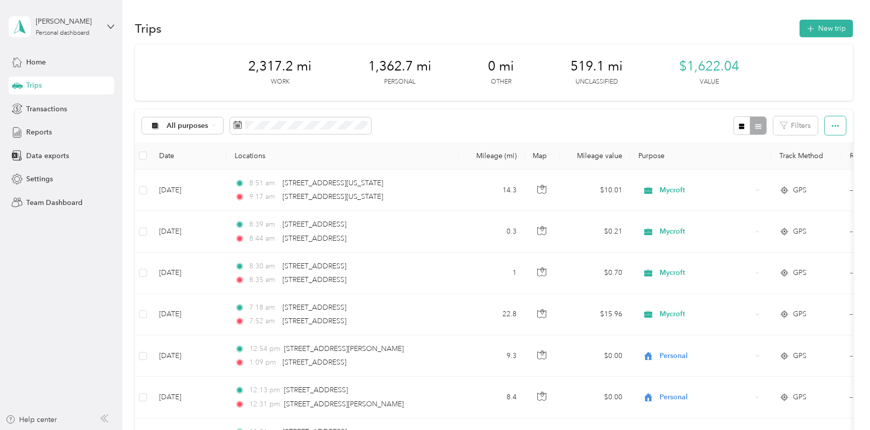
click at [839, 123] on icon "button" at bounding box center [835, 125] width 7 height 7
click at [666, 122] on div "All purposes Filters" at bounding box center [494, 125] width 718 height 33
click at [830, 27] on button "New trip" at bounding box center [825, 29] width 53 height 18
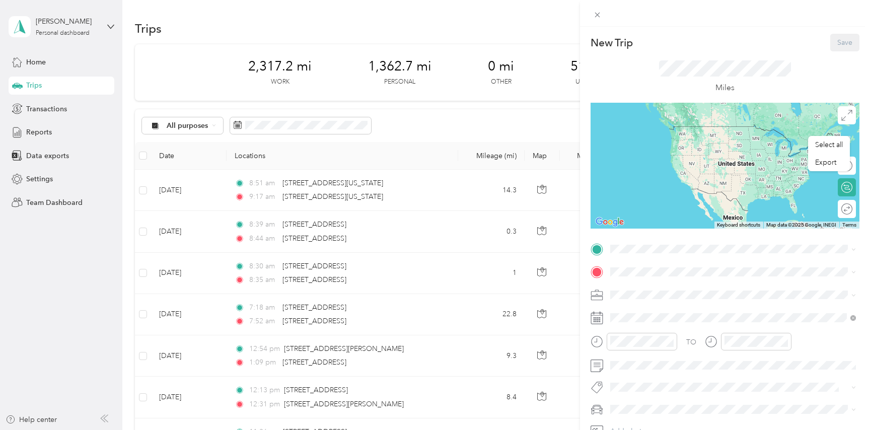
click at [306, 308] on div "New Trip Save This trip cannot be edited because it is either under review, app…" at bounding box center [435, 215] width 870 height 430
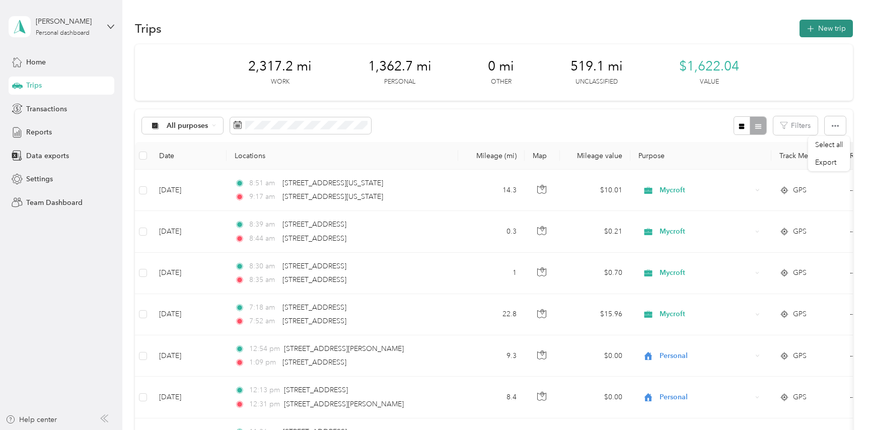
click at [828, 31] on button "New trip" at bounding box center [825, 29] width 53 height 18
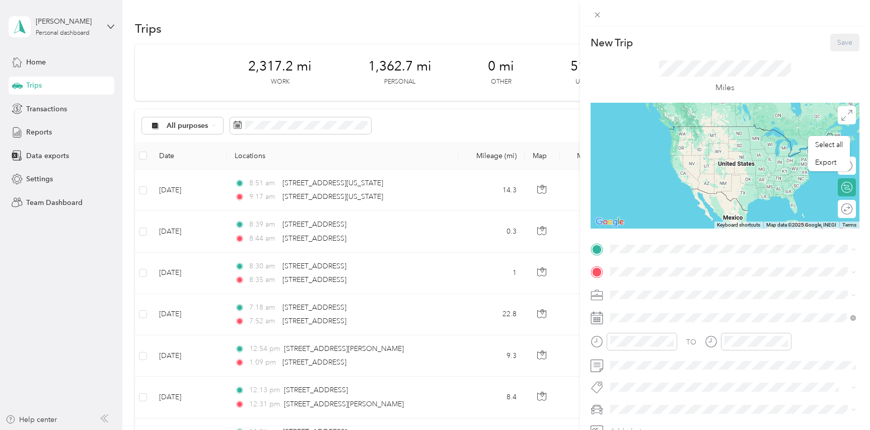
drag, startPoint x: 281, startPoint y: 306, endPoint x: 412, endPoint y: 308, distance: 130.4
click at [411, 309] on div "New Trip Save This trip cannot be edited because it is either under review, app…" at bounding box center [435, 215] width 870 height 430
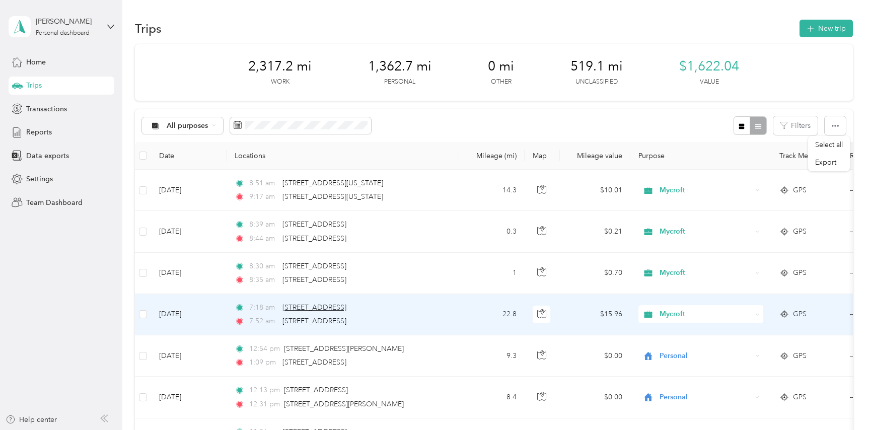
drag, startPoint x: 419, startPoint y: 307, endPoint x: 282, endPoint y: 304, distance: 136.4
click at [282, 304] on div "7:18 am 124 Greenmeadow Ln, Jonesborough, TN" at bounding box center [340, 307] width 211 height 11
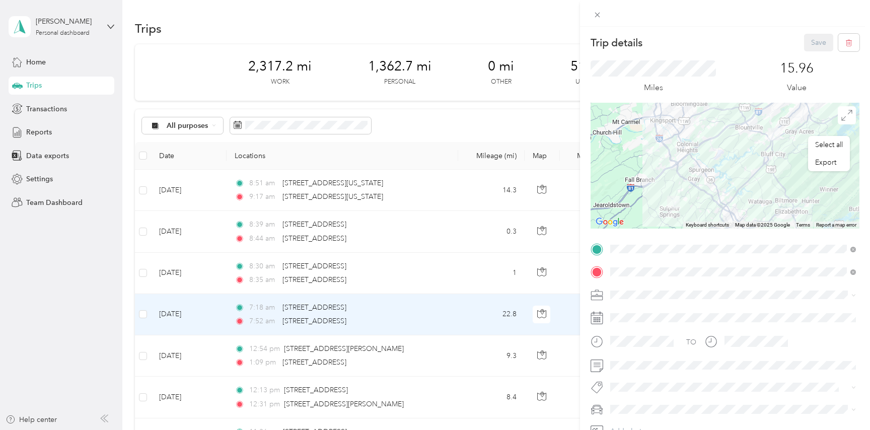
click at [141, 315] on div "Trip details Save This trip cannot be edited because it is either under review,…" at bounding box center [435, 215] width 870 height 430
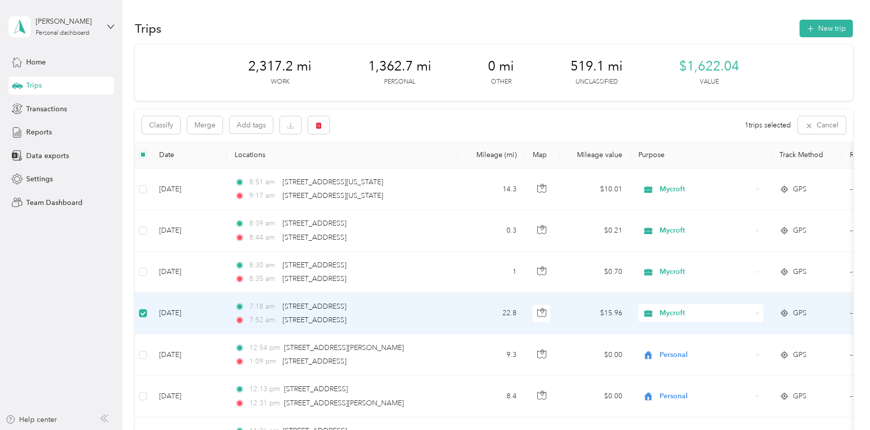
click at [398, 124] on div "Classify Merge Add tags 1 trips selected Cancel" at bounding box center [494, 125] width 718 height 32
click at [812, 125] on icon "button" at bounding box center [809, 126] width 8 height 8
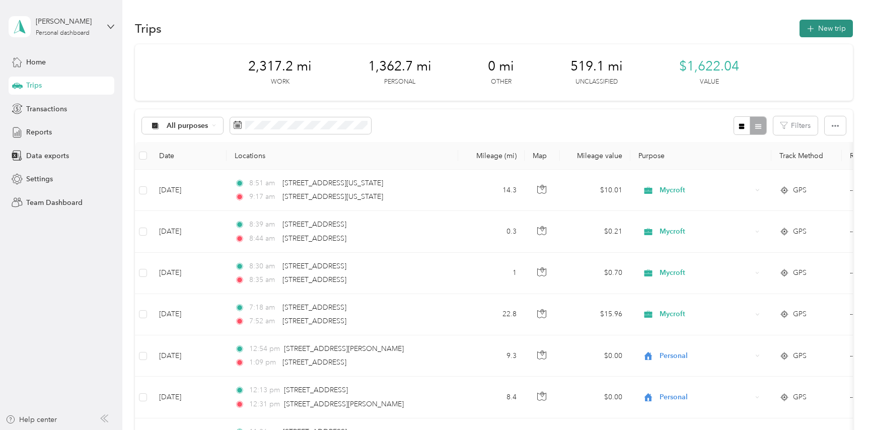
click at [830, 28] on button "New trip" at bounding box center [825, 29] width 53 height 18
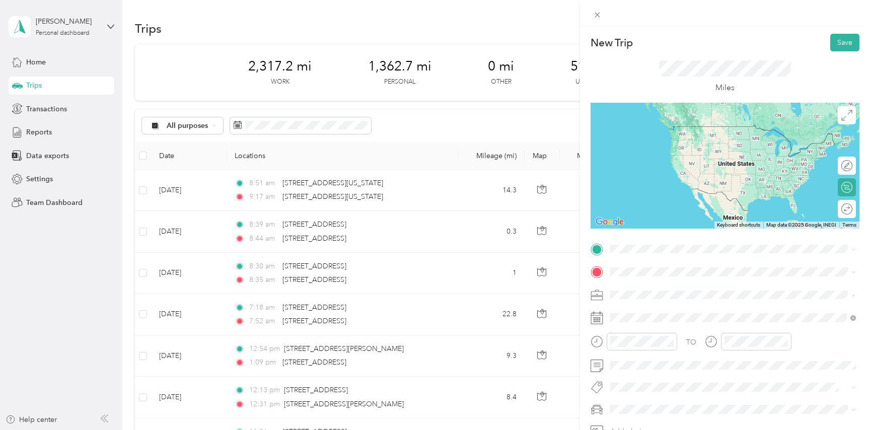
click at [711, 289] on span "124 Greenmeadow Lane Jonesborough, Tennessee 37659, United States" at bounding box center [679, 284] width 101 height 9
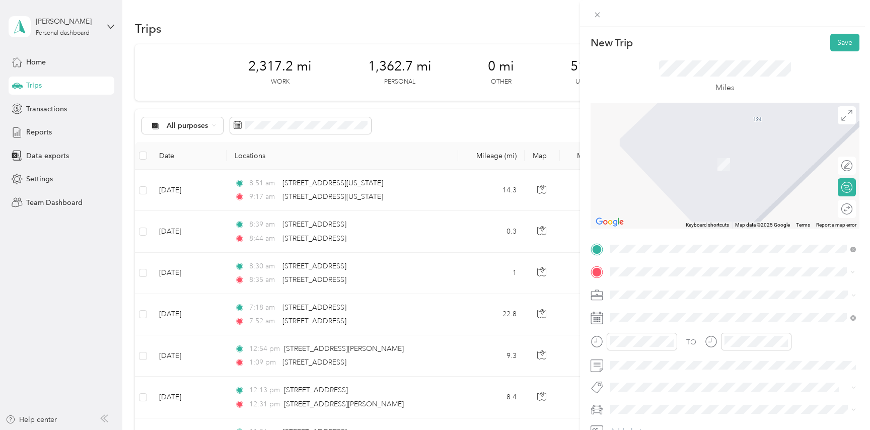
click at [689, 313] on span "246 Katelyn Drive Bristol, Tennessee 37620, United States" at bounding box center [679, 308] width 101 height 9
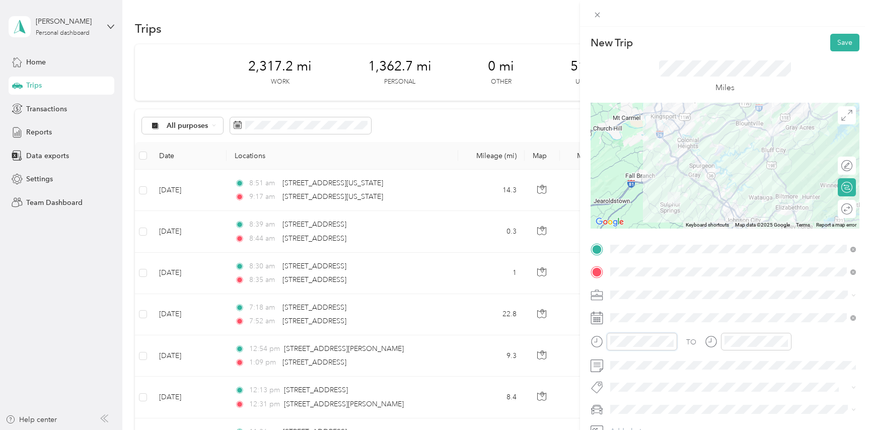
click at [596, 345] on div at bounding box center [633, 342] width 87 height 18
click at [681, 207] on div "AM" at bounding box center [677, 207] width 24 height 14
click at [600, 345] on div at bounding box center [633, 342] width 87 height 18
click at [619, 294] on div "08" at bounding box center [621, 291] width 24 height 14
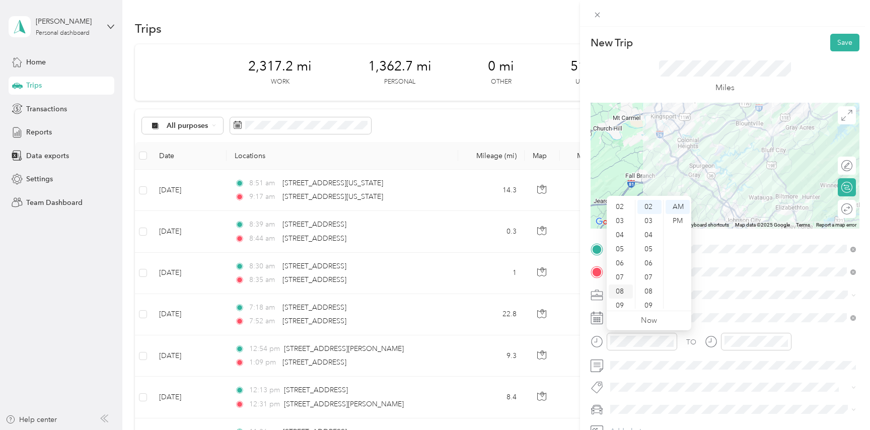
scroll to position [60, 0]
click at [679, 207] on div "AM" at bounding box center [677, 207] width 24 height 14
click at [677, 203] on div "AM" at bounding box center [677, 207] width 24 height 14
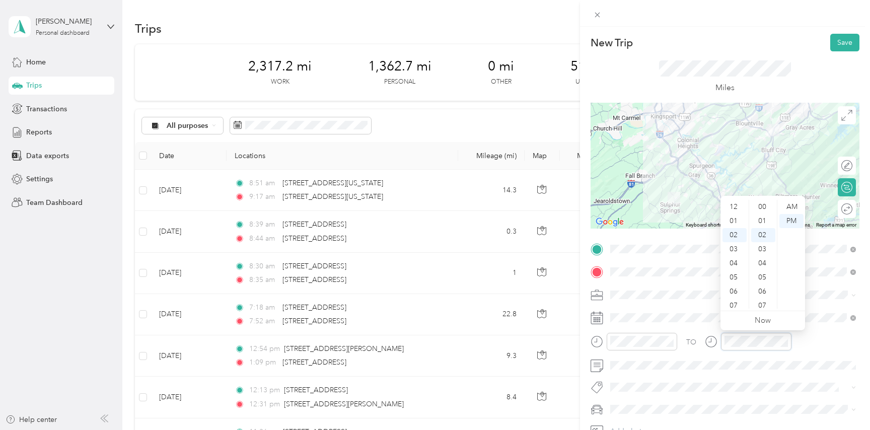
scroll to position [28, 0]
click at [723, 345] on div at bounding box center [756, 342] width 70 height 18
click at [735, 293] on div "08" at bounding box center [734, 291] width 24 height 14
click at [767, 234] on div "04" at bounding box center [763, 235] width 24 height 14
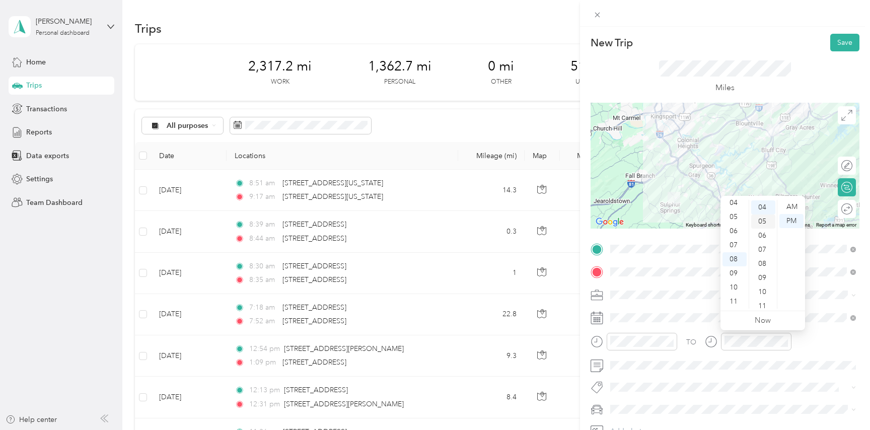
scroll to position [56, 0]
click at [791, 204] on div "AM" at bounding box center [791, 207] width 24 height 14
click at [709, 400] on div "TO Add photo" at bounding box center [724, 351] width 269 height 220
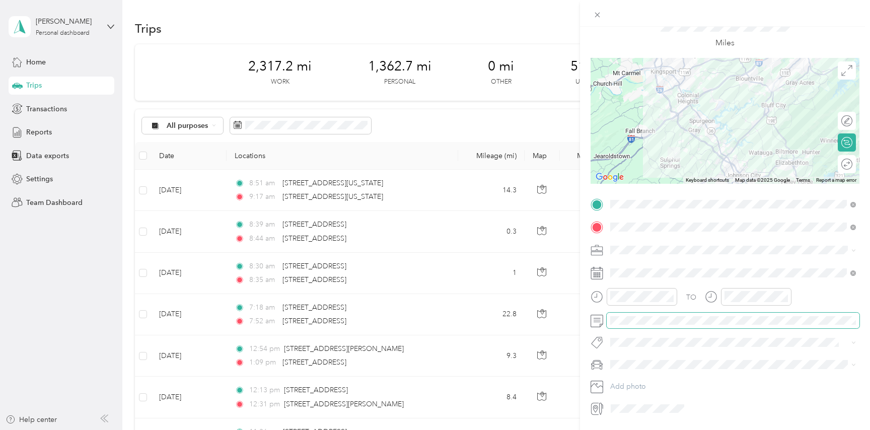
scroll to position [68, 0]
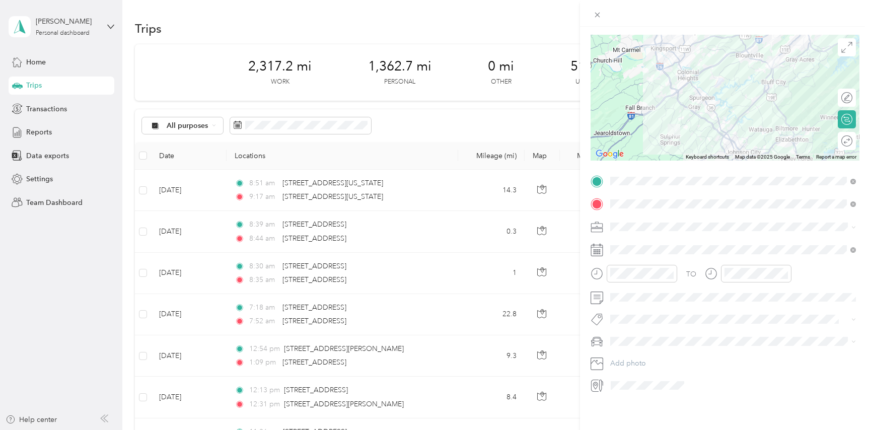
click at [852, 225] on icon at bounding box center [853, 227] width 5 height 5
click at [633, 284] on li "Mycroft" at bounding box center [733, 277] width 253 height 18
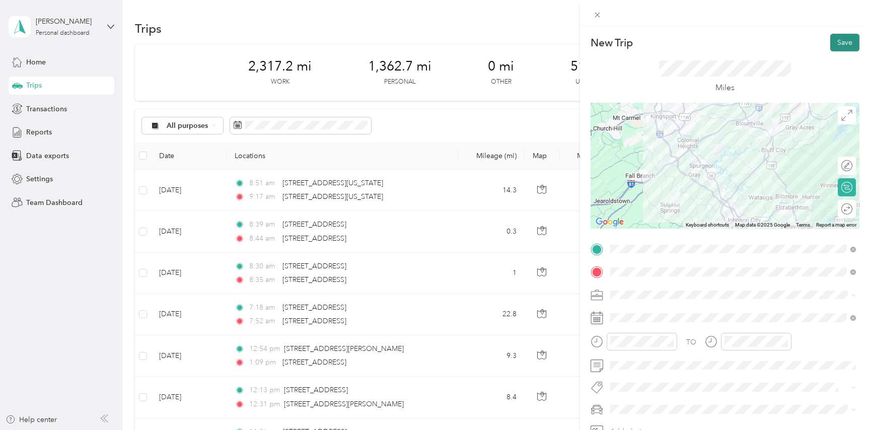
click at [849, 40] on button "Save" at bounding box center [844, 43] width 29 height 18
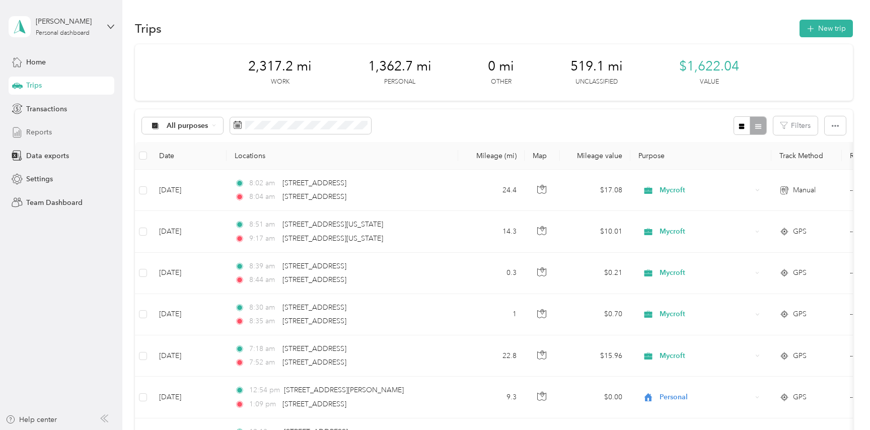
click at [41, 132] on span "Reports" at bounding box center [39, 132] width 26 height 11
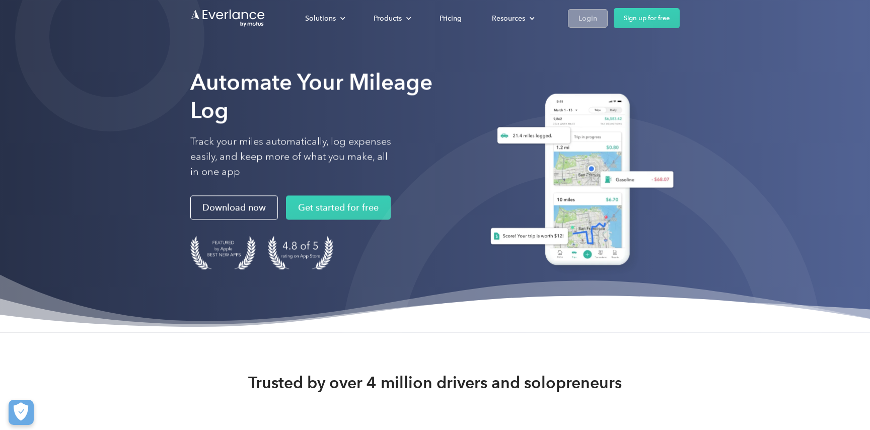
scroll to position [1, 0]
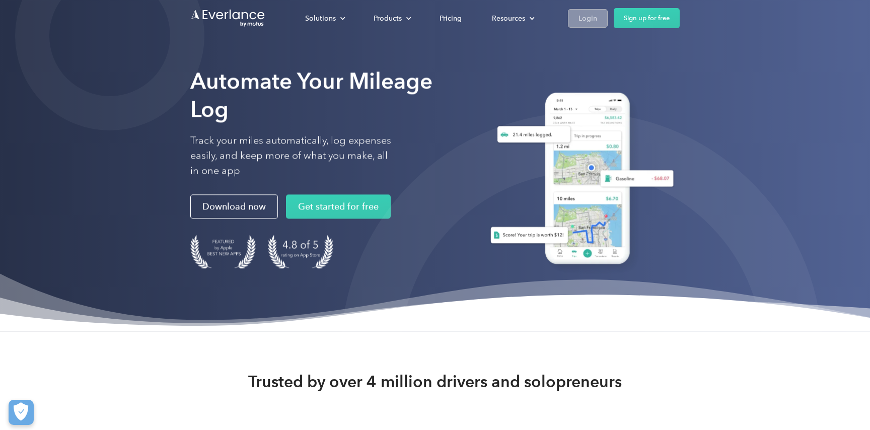
click at [584, 19] on div "Login" at bounding box center [587, 18] width 19 height 13
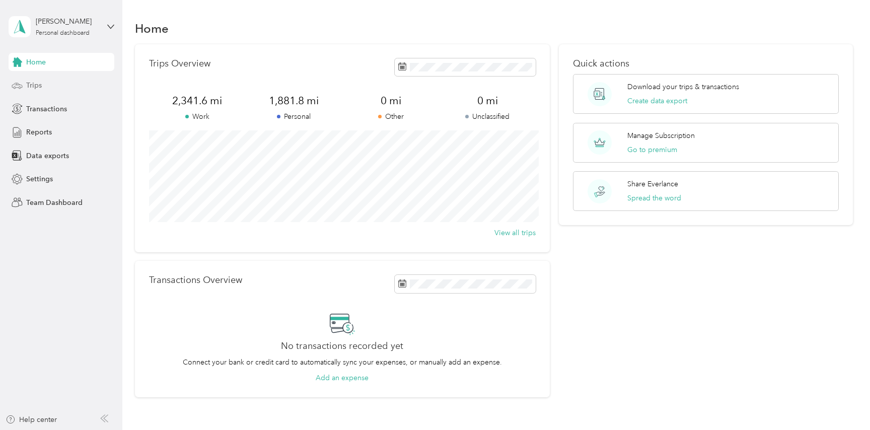
click at [32, 87] on span "Trips" at bounding box center [34, 85] width 16 height 11
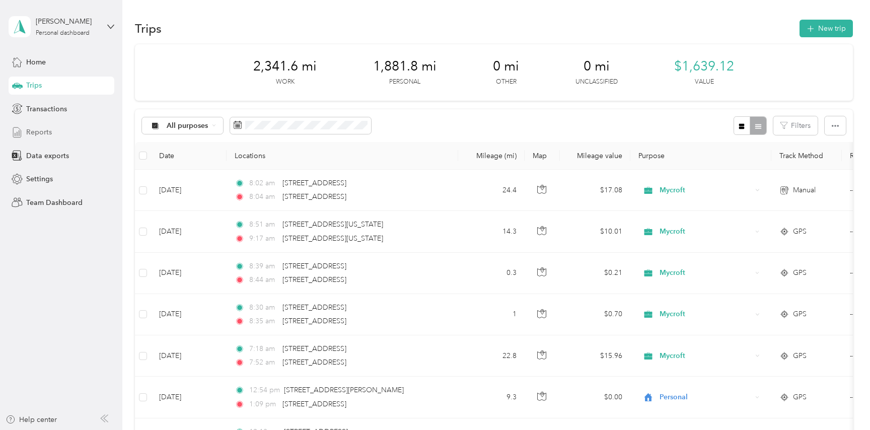
click at [31, 132] on span "Reports" at bounding box center [39, 132] width 26 height 11
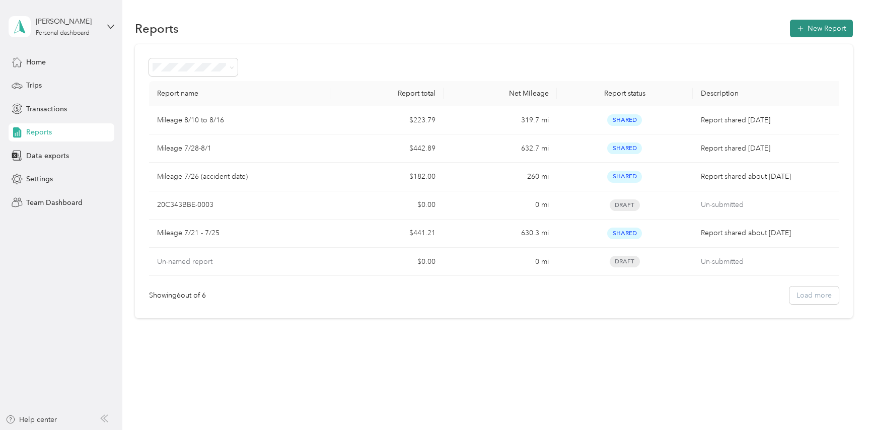
click at [819, 26] on button "New Report" at bounding box center [821, 29] width 63 height 18
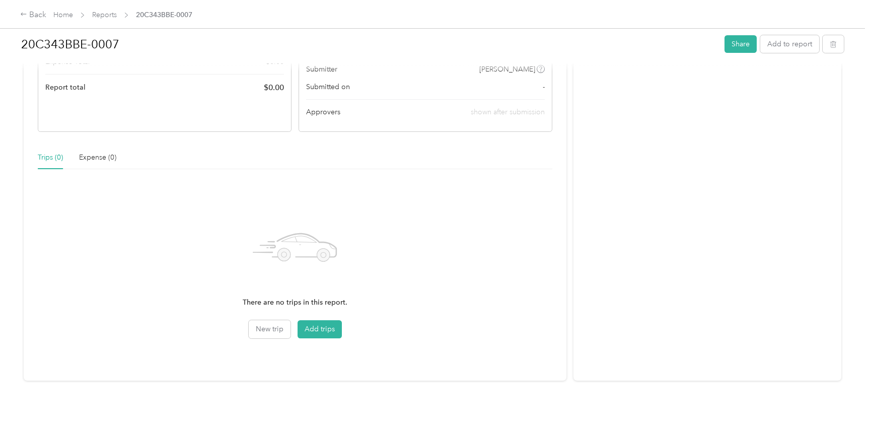
scroll to position [156, 0]
click at [317, 326] on button "Add trips" at bounding box center [320, 326] width 44 height 18
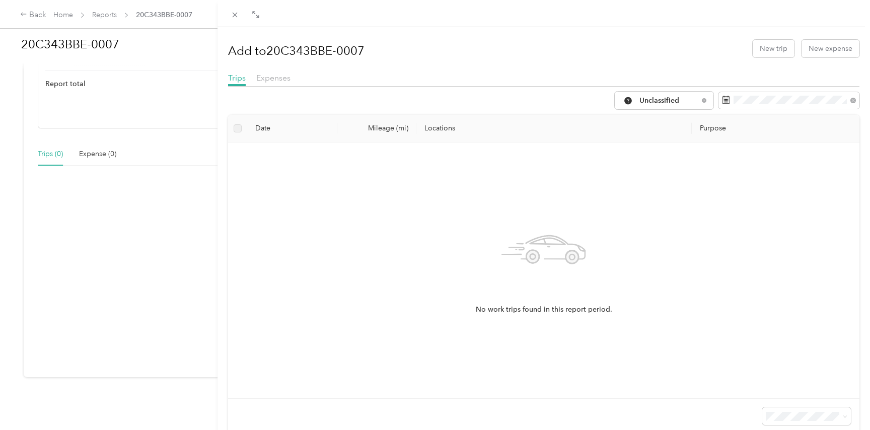
click at [261, 130] on th "Date" at bounding box center [292, 129] width 90 height 28
click at [704, 100] on icon at bounding box center [704, 100] width 4 height 4
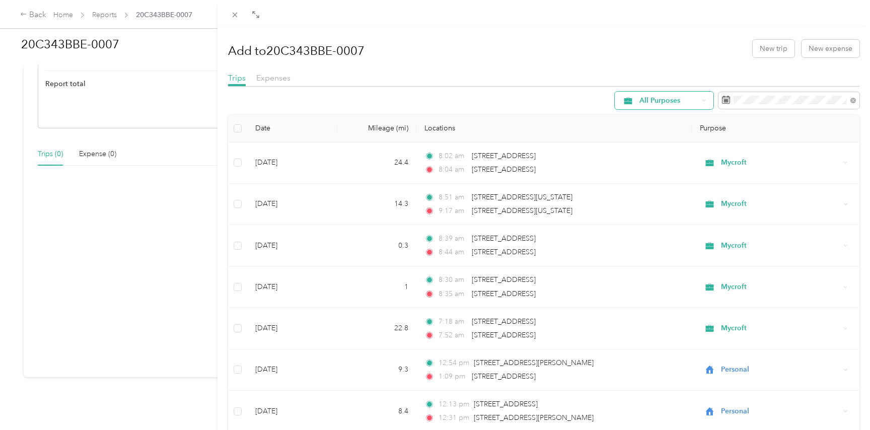
click at [658, 98] on span "All Purposes" at bounding box center [668, 100] width 59 height 7
click at [654, 190] on span "Mycroft" at bounding box center [672, 189] width 67 height 11
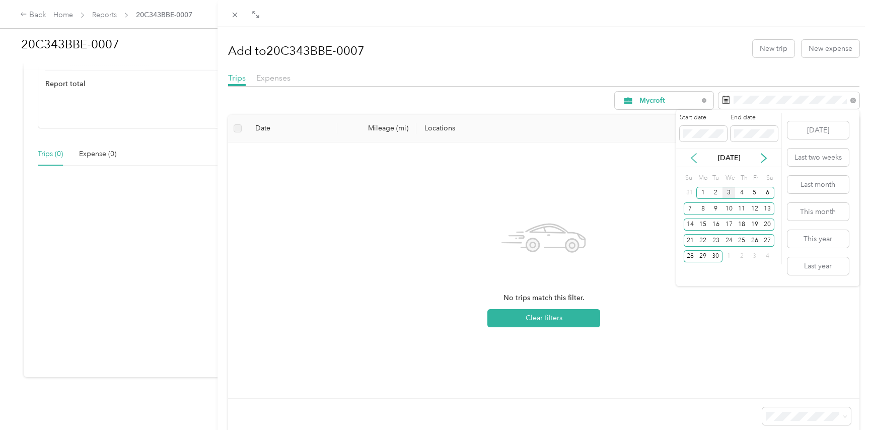
click at [692, 160] on icon at bounding box center [693, 158] width 5 height 9
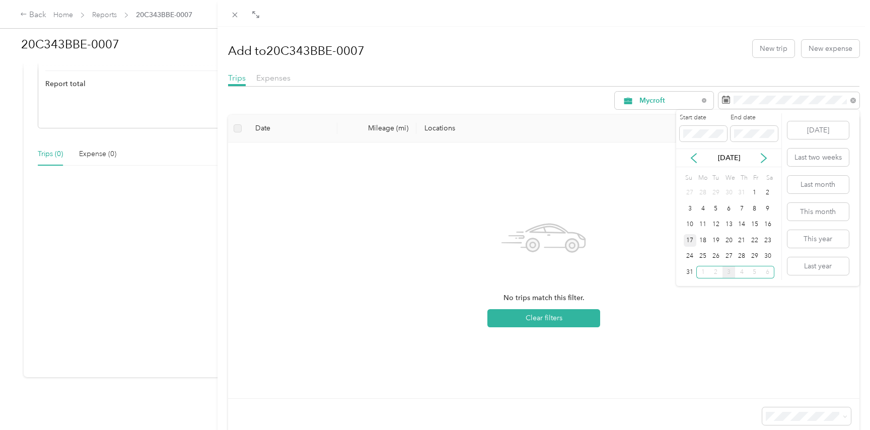
click at [689, 240] on div "17" at bounding box center [690, 240] width 13 height 13
click at [767, 257] on div "30" at bounding box center [767, 256] width 13 height 13
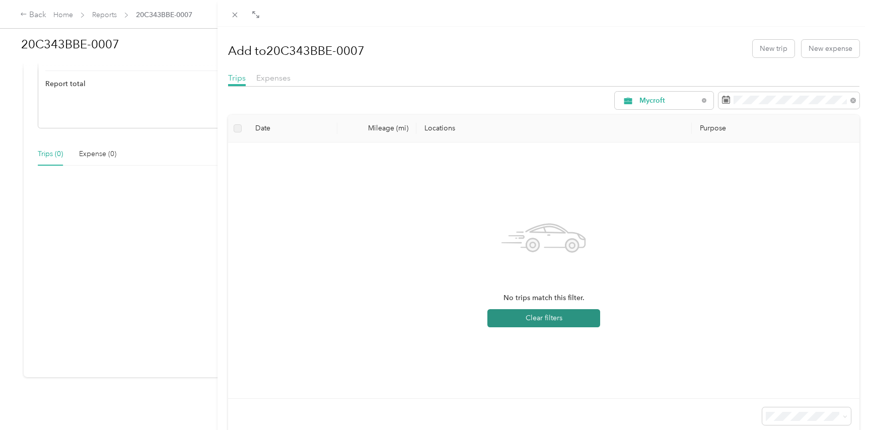
click at [542, 319] on button "Clear filters" at bounding box center [543, 318] width 113 height 18
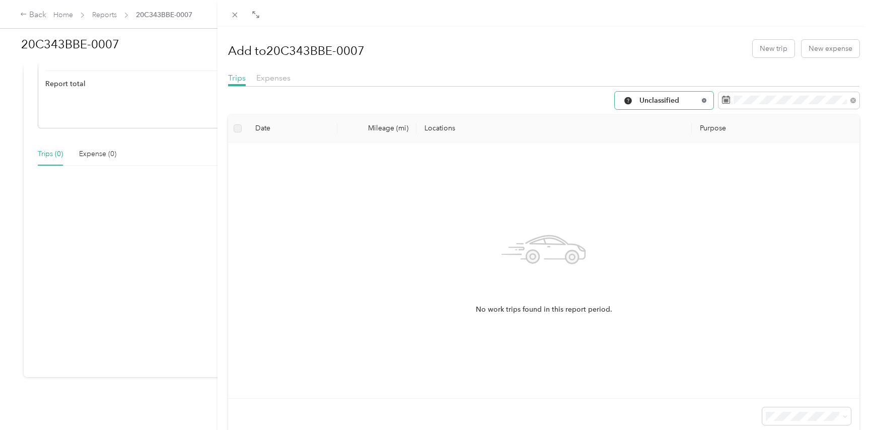
click at [702, 100] on icon at bounding box center [704, 100] width 4 height 4
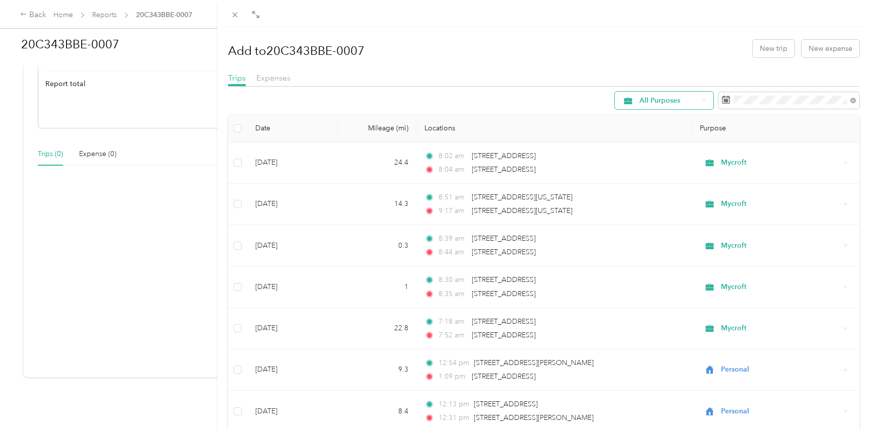
click at [702, 99] on icon at bounding box center [704, 100] width 4 height 4
click at [650, 190] on span "Mycroft" at bounding box center [672, 189] width 67 height 11
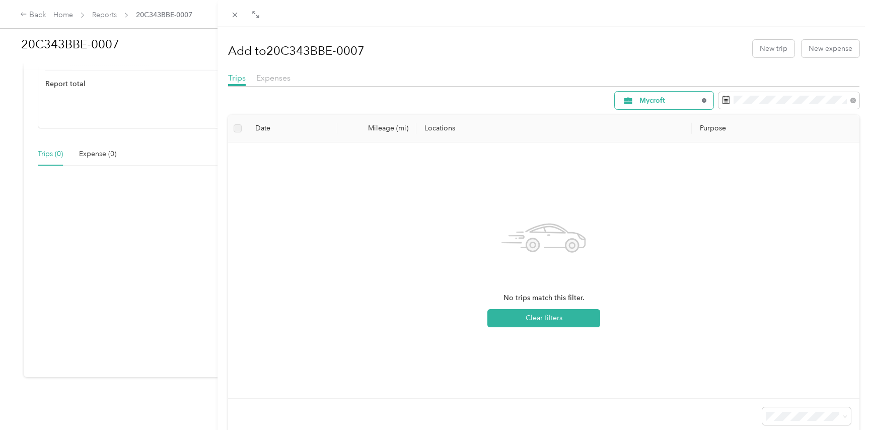
click at [702, 100] on icon at bounding box center [704, 100] width 4 height 4
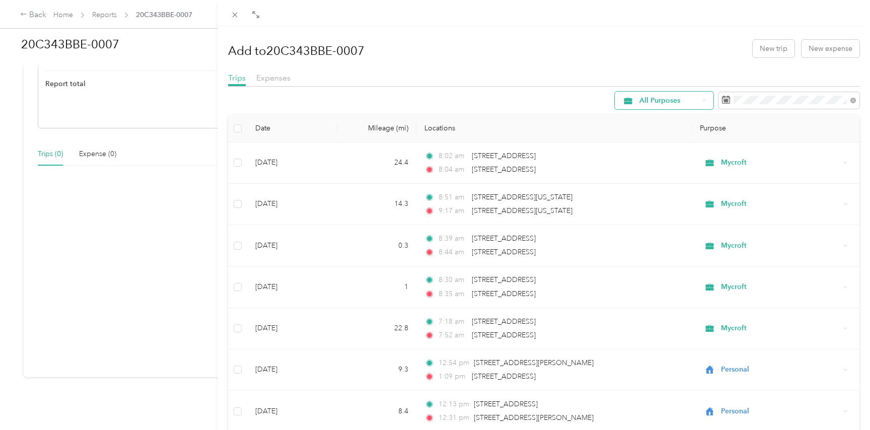
click at [684, 98] on span "All Purposes" at bounding box center [668, 100] width 59 height 7
click at [657, 210] on li "Mycroft" at bounding box center [664, 207] width 99 height 18
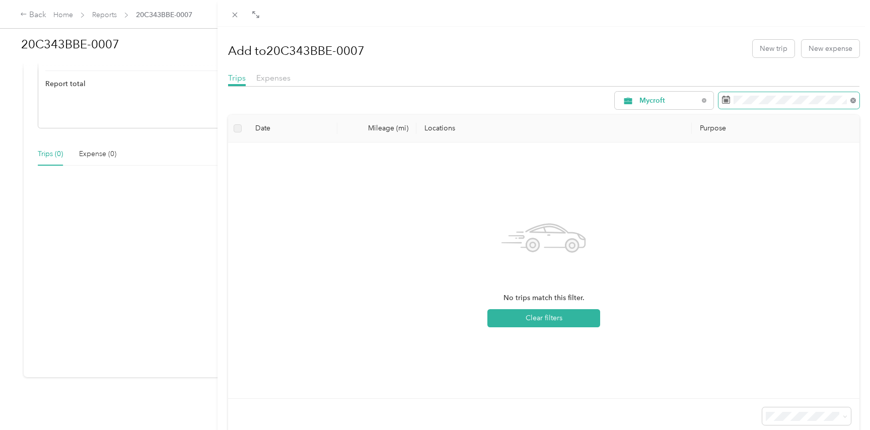
click at [851, 99] on icon at bounding box center [853, 101] width 6 height 6
click at [693, 156] on icon at bounding box center [694, 158] width 10 height 10
click at [690, 242] on div "17" at bounding box center [690, 240] width 13 height 13
click at [767, 256] on div "30" at bounding box center [767, 256] width 13 height 13
click at [700, 98] on div "Mycroft" at bounding box center [664, 101] width 99 height 18
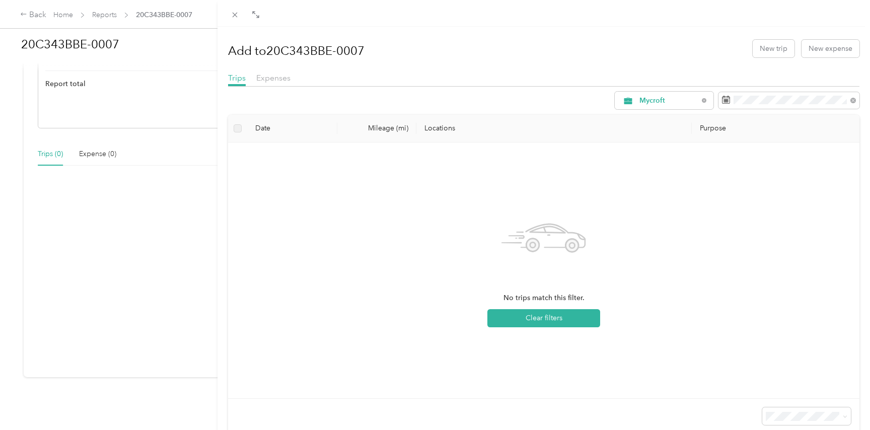
drag, startPoint x: 658, startPoint y: 155, endPoint x: 669, endPoint y: 154, distance: 10.6
click at [658, 155] on span "Work" at bounding box center [672, 154] width 67 height 11
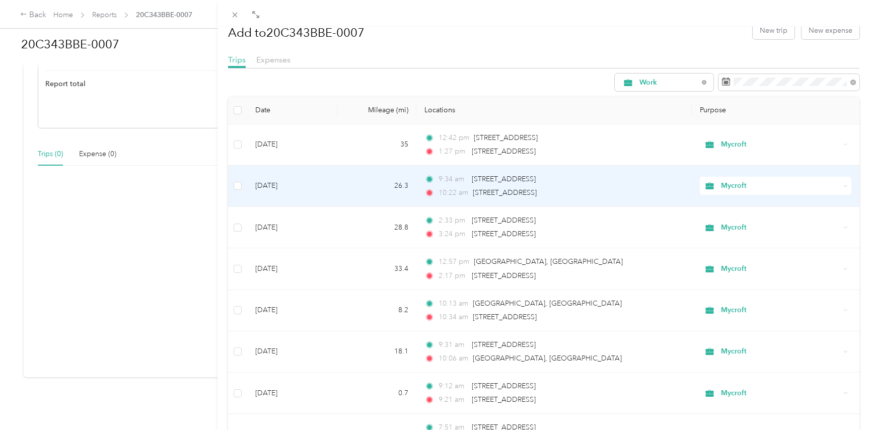
scroll to position [22, 0]
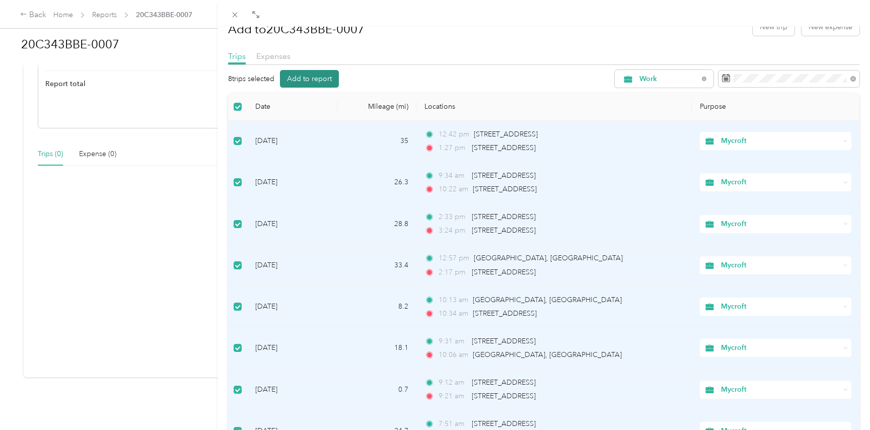
click at [316, 81] on button "Add to report" at bounding box center [309, 79] width 59 height 18
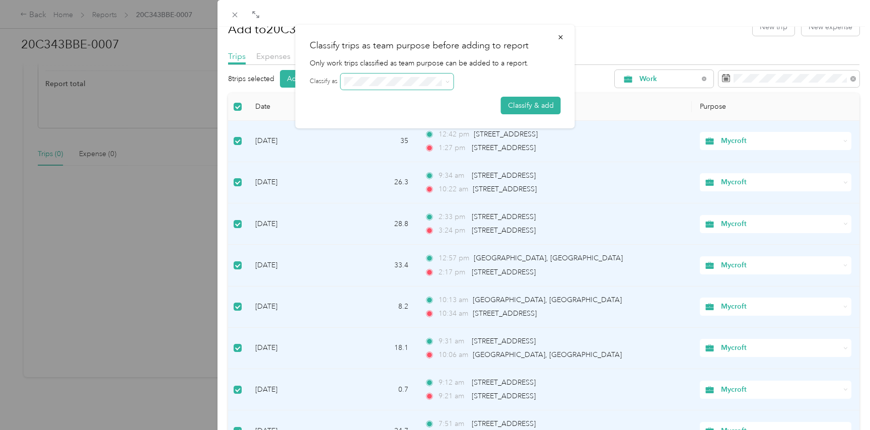
click at [448, 82] on icon at bounding box center [447, 82] width 5 height 5
click at [542, 106] on button "Classify & add" at bounding box center [531, 106] width 60 height 18
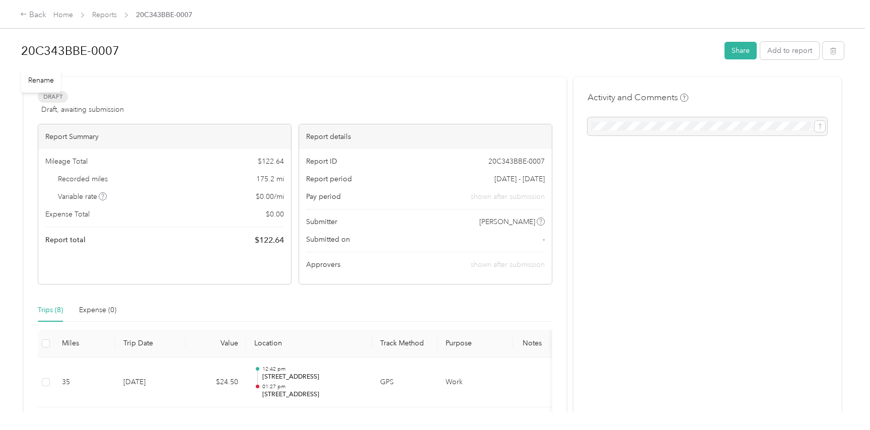
click at [111, 53] on h1 "20C343BBE-0007" at bounding box center [369, 51] width 696 height 24
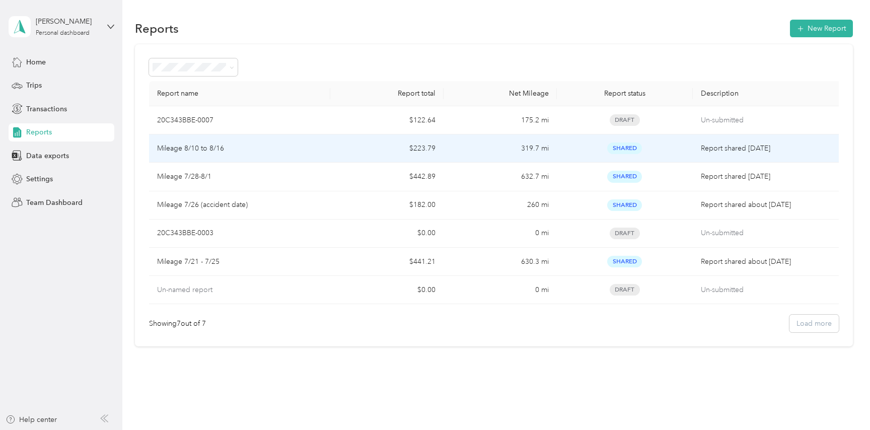
scroll to position [5, 0]
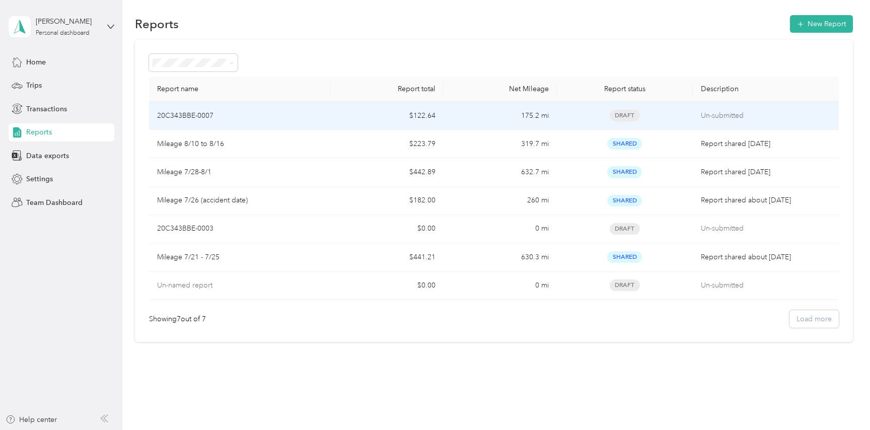
click at [623, 113] on span "Draft" at bounding box center [625, 116] width 30 height 12
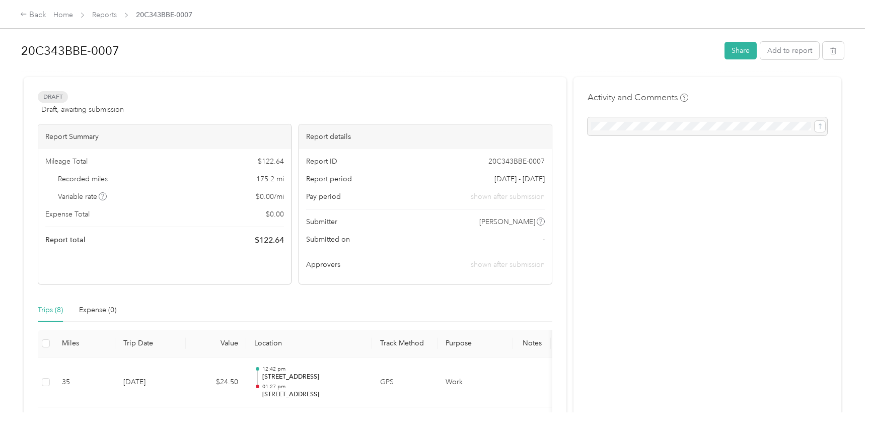
click at [538, 180] on span "[DATE] - [DATE]" at bounding box center [519, 179] width 50 height 11
click at [344, 181] on span "Report period" at bounding box center [329, 179] width 46 height 11
drag, startPoint x: 410, startPoint y: 181, endPoint x: 447, endPoint y: 179, distance: 36.8
click at [410, 181] on div "Report period Aug 19 - 20, 2025" at bounding box center [425, 179] width 239 height 11
click at [501, 180] on span "[DATE] - [DATE]" at bounding box center [519, 179] width 50 height 11
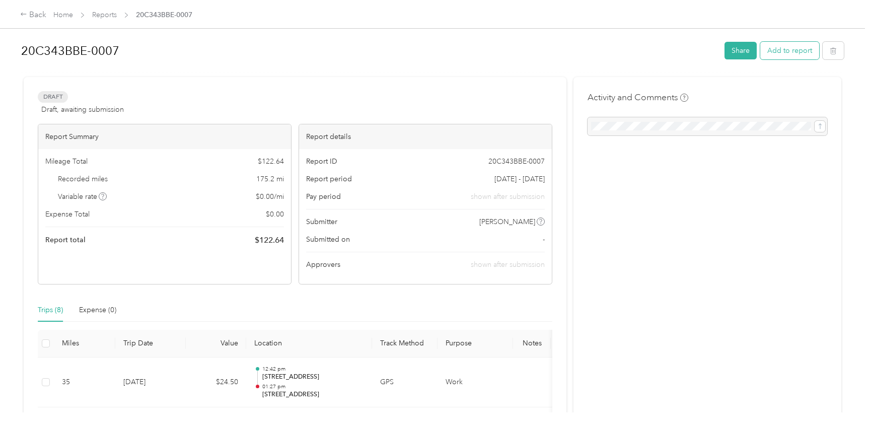
click at [795, 49] on button "Add to report" at bounding box center [789, 51] width 59 height 18
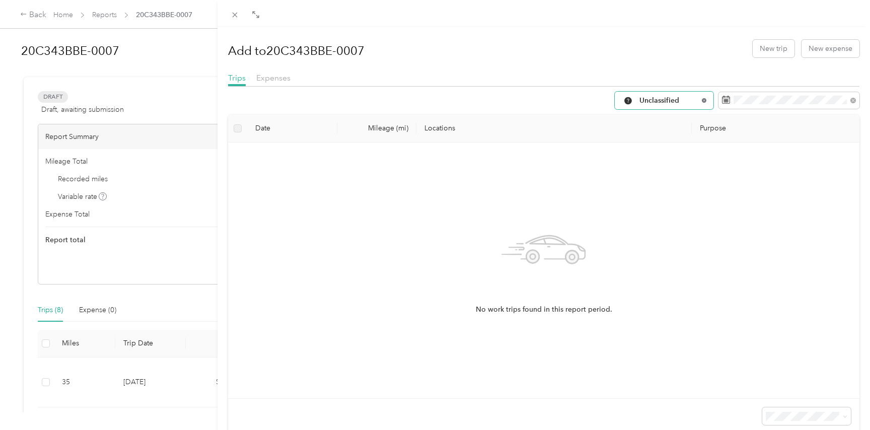
click at [705, 101] on icon at bounding box center [704, 100] width 4 height 4
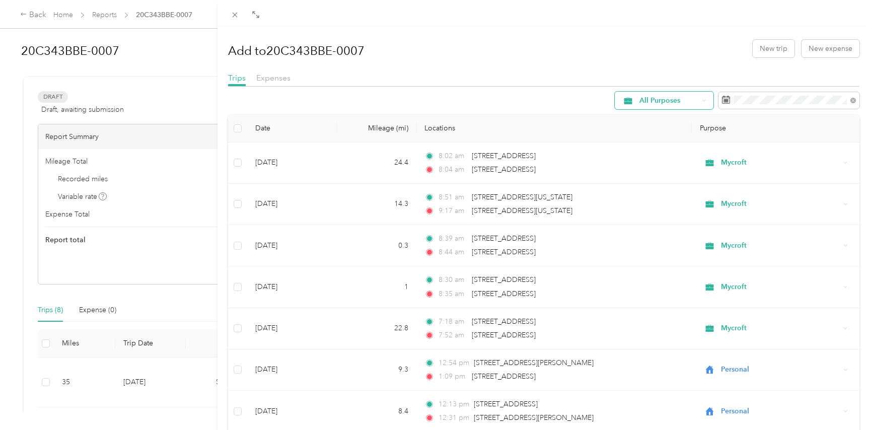
click at [704, 100] on icon at bounding box center [704, 100] width 4 height 4
click at [666, 154] on span "Work" at bounding box center [672, 152] width 67 height 11
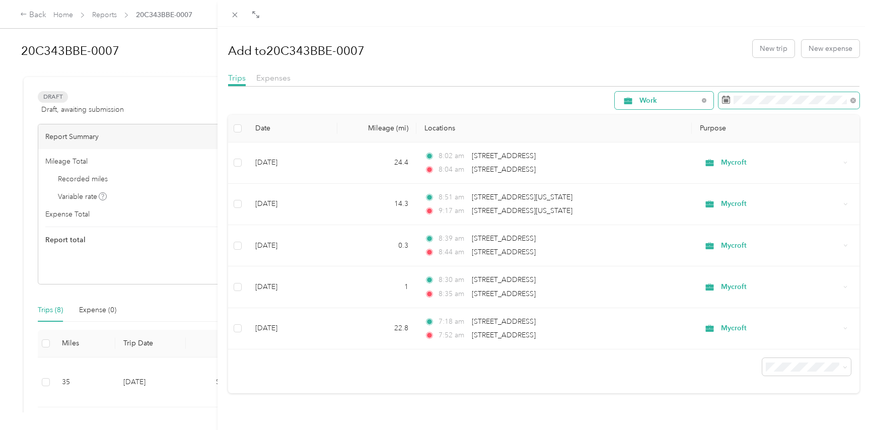
click at [788, 104] on span at bounding box center [788, 100] width 141 height 17
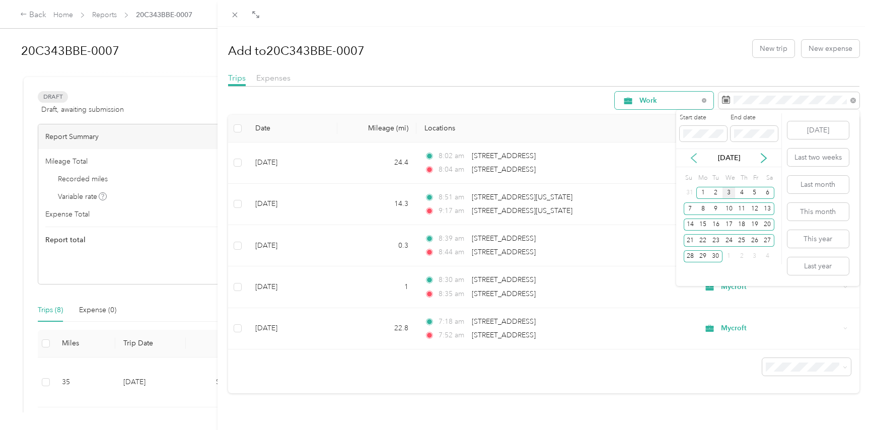
click at [693, 156] on icon at bounding box center [694, 158] width 10 height 10
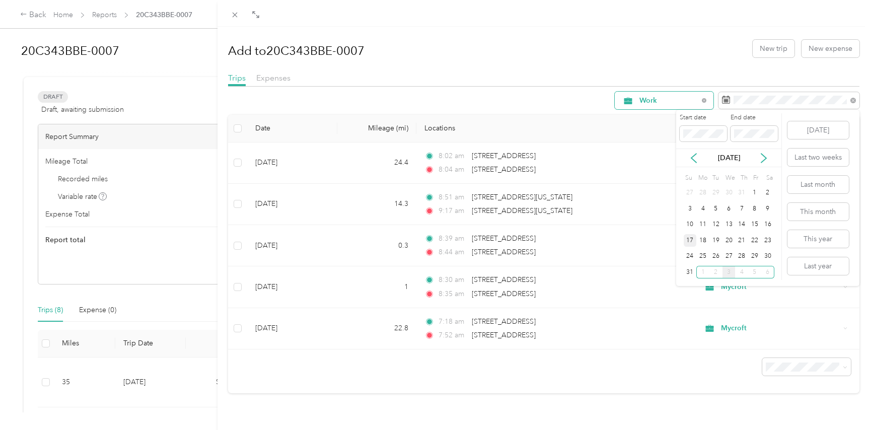
click at [690, 240] on div "17" at bounding box center [690, 240] width 13 height 13
click at [767, 256] on div "30" at bounding box center [767, 256] width 13 height 13
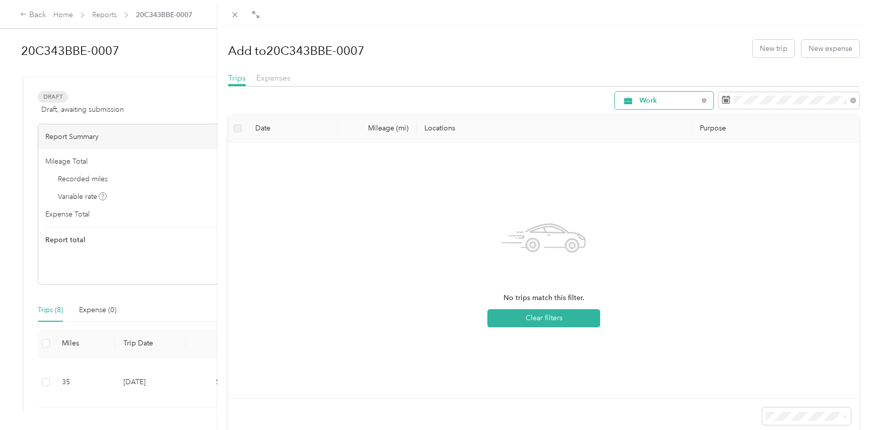
click at [699, 101] on div "Work" at bounding box center [664, 101] width 99 height 18
click at [680, 191] on span "Mycroft" at bounding box center [672, 189] width 67 height 11
click at [700, 99] on div "Mycroft" at bounding box center [664, 101] width 99 height 18
click at [696, 155] on span "Work" at bounding box center [672, 154] width 67 height 11
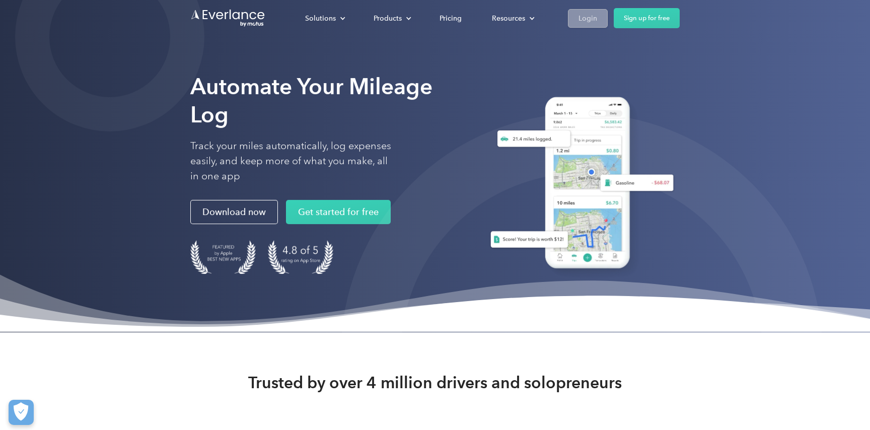
click at [591, 18] on div "Login" at bounding box center [587, 18] width 19 height 13
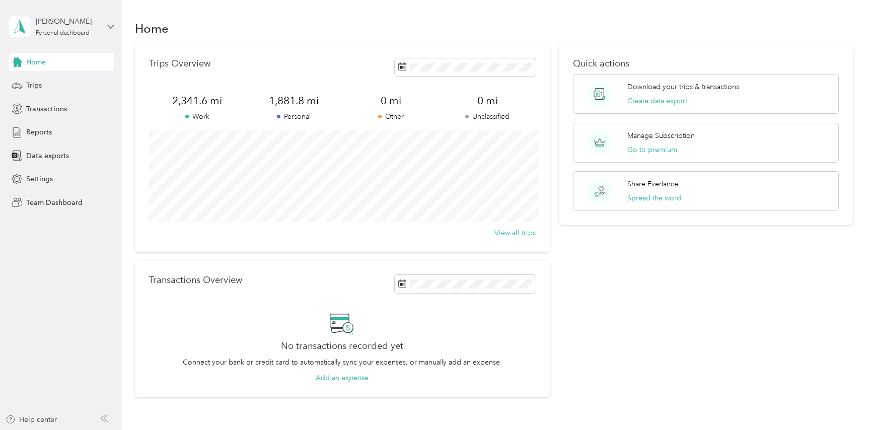
click at [109, 24] on icon at bounding box center [110, 26] width 7 height 7
click at [237, 31] on div "Home" at bounding box center [494, 28] width 718 height 21
click at [32, 130] on span "Reports" at bounding box center [39, 132] width 26 height 11
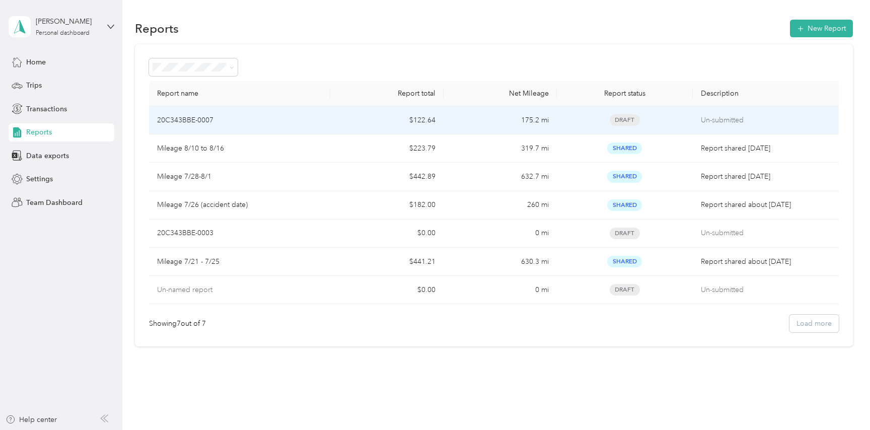
scroll to position [1, 0]
click at [193, 119] on p "20C343BBE-0007" at bounding box center [185, 119] width 56 height 11
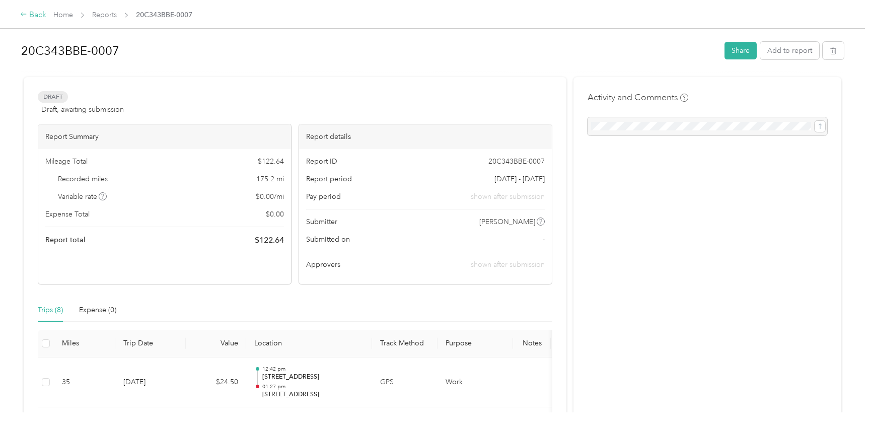
click at [31, 15] on div "Back" at bounding box center [33, 15] width 26 height 12
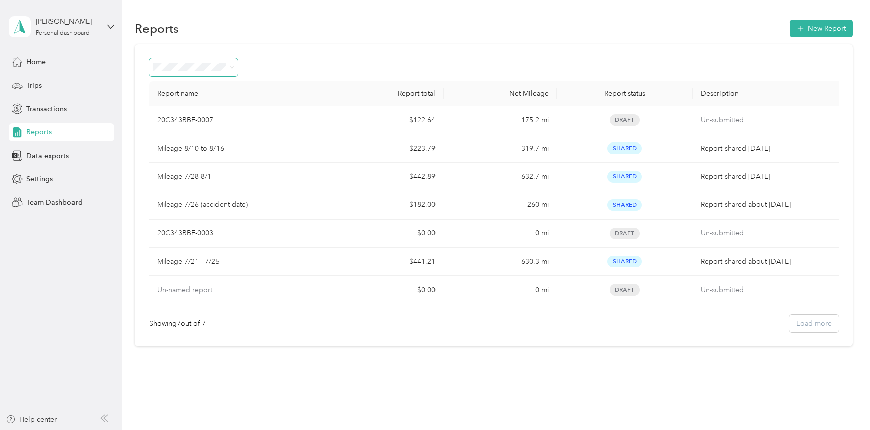
click at [231, 65] on icon at bounding box center [232, 67] width 5 height 5
click at [314, 70] on div at bounding box center [494, 67] width 690 height 18
click at [814, 29] on button "New Report" at bounding box center [821, 29] width 63 height 18
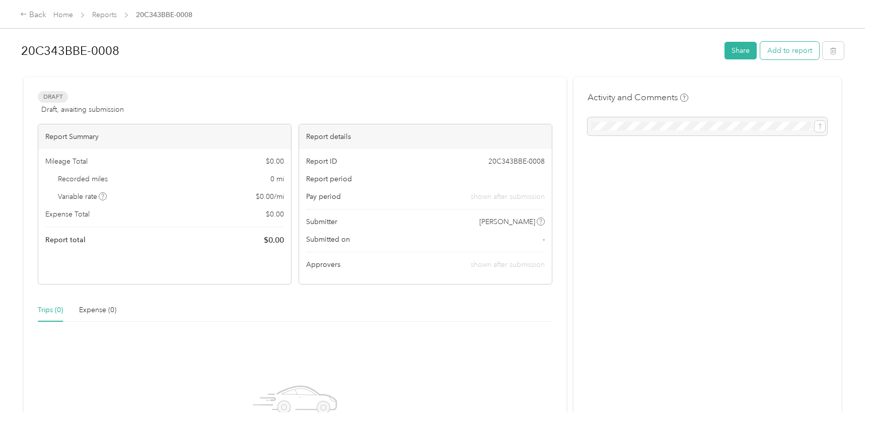
click at [802, 49] on button "Add to report" at bounding box center [789, 51] width 59 height 18
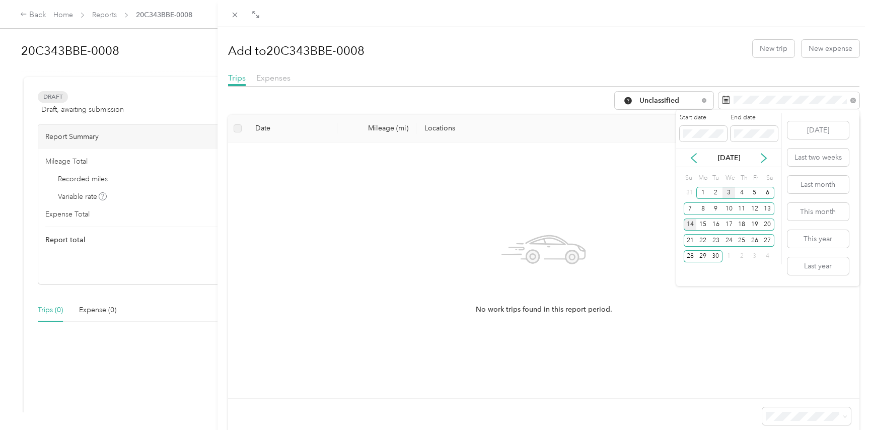
click at [691, 224] on div "14" at bounding box center [690, 224] width 13 height 13
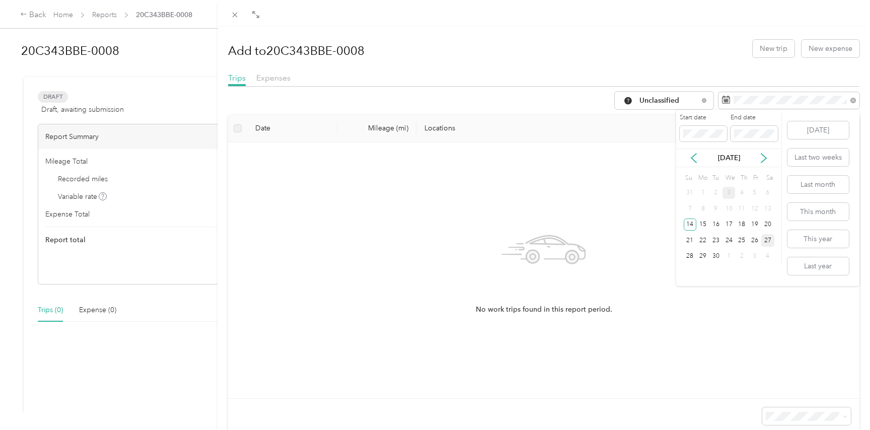
click at [768, 240] on div "27" at bounding box center [767, 240] width 13 height 13
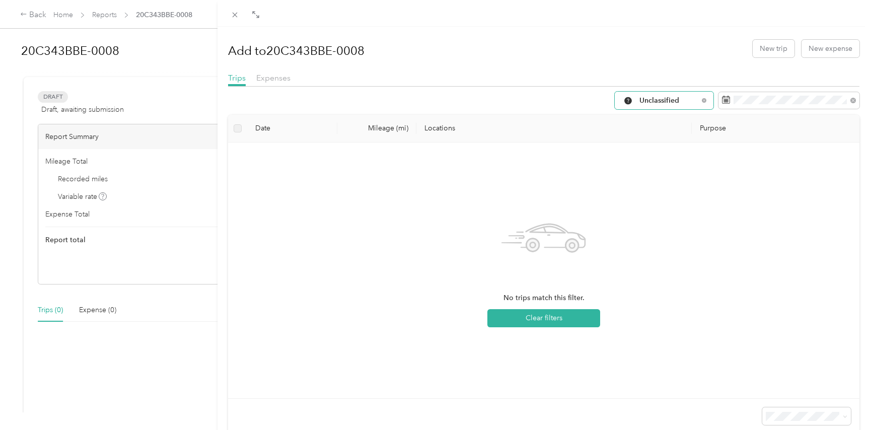
click at [706, 101] on div "Unclassified" at bounding box center [664, 101] width 99 height 18
click at [666, 158] on li "Work" at bounding box center [664, 154] width 99 height 18
click at [702, 98] on icon at bounding box center [704, 100] width 4 height 4
click at [697, 102] on span "All Purposes" at bounding box center [668, 100] width 59 height 7
click at [668, 154] on span "Work" at bounding box center [672, 154] width 67 height 11
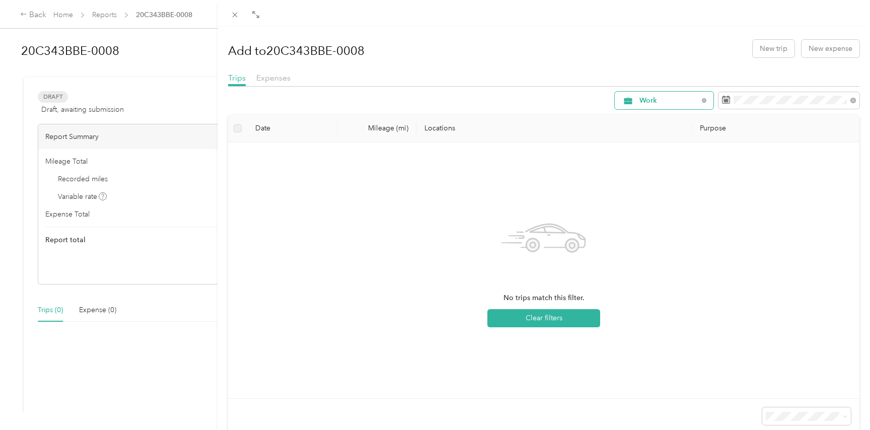
click at [675, 101] on span "Work" at bounding box center [668, 100] width 59 height 7
click at [684, 190] on span "Mycroft" at bounding box center [672, 189] width 67 height 11
click at [674, 101] on span "Mycroft" at bounding box center [668, 100] width 59 height 7
drag, startPoint x: 687, startPoint y: 152, endPoint x: 709, endPoint y: 153, distance: 22.2
click at [688, 152] on span "Work" at bounding box center [672, 154] width 67 height 11
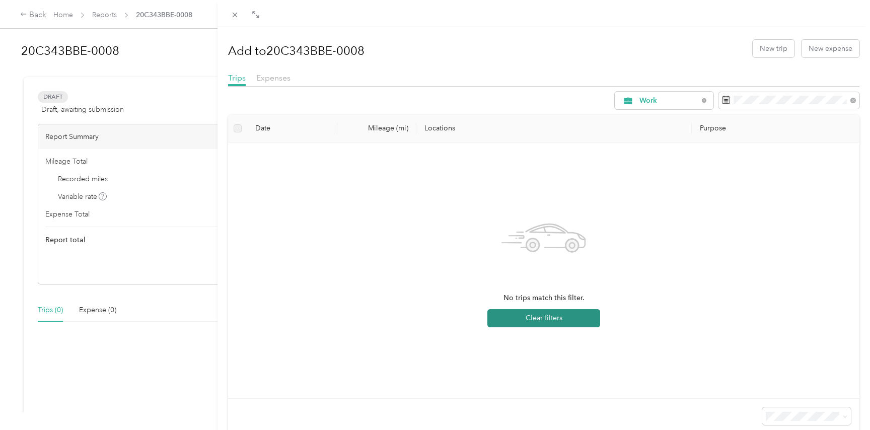
scroll to position [1, 0]
click at [539, 319] on button "Clear filters" at bounding box center [543, 318] width 113 height 18
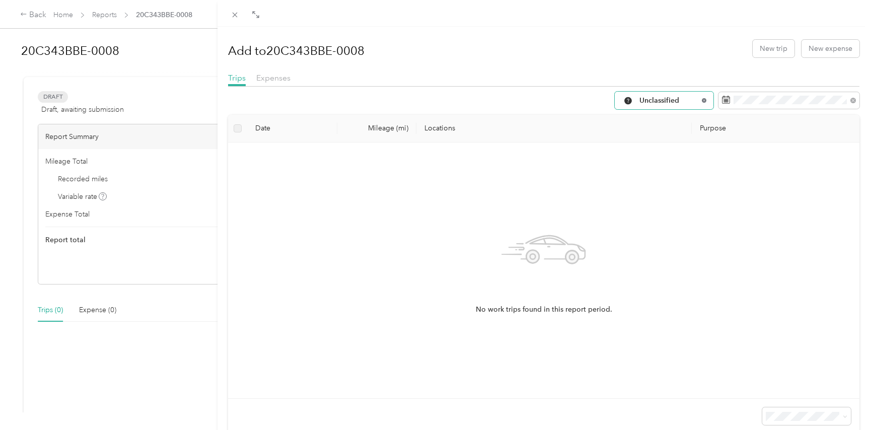
click at [704, 100] on icon at bounding box center [704, 101] width 2 height 2
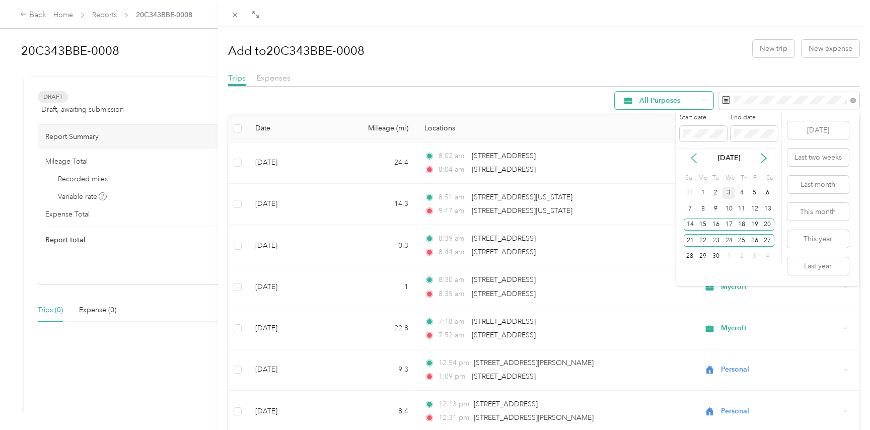
click at [692, 154] on icon at bounding box center [694, 158] width 10 height 10
click at [689, 240] on div "17" at bounding box center [690, 240] width 13 height 13
click at [771, 257] on div "30" at bounding box center [767, 256] width 13 height 13
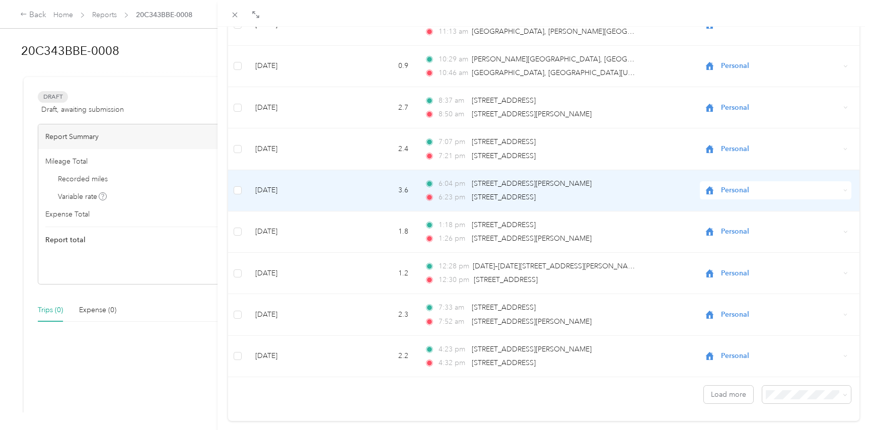
scroll to position [818, 0]
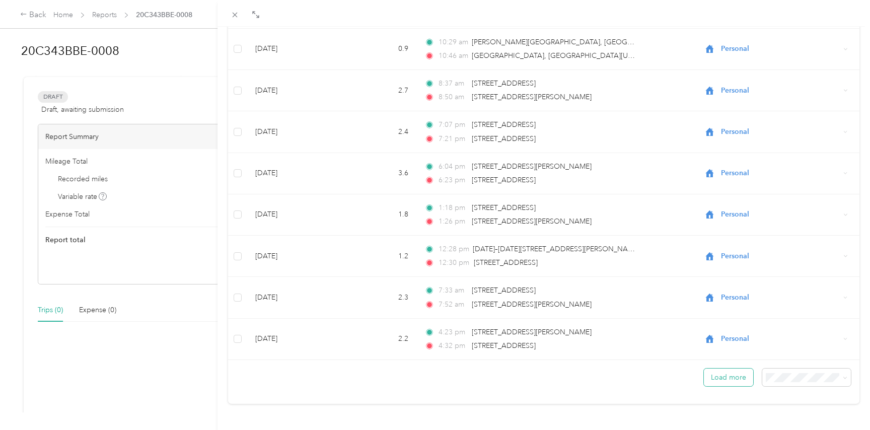
click at [743, 378] on button "Load more" at bounding box center [728, 377] width 49 height 18
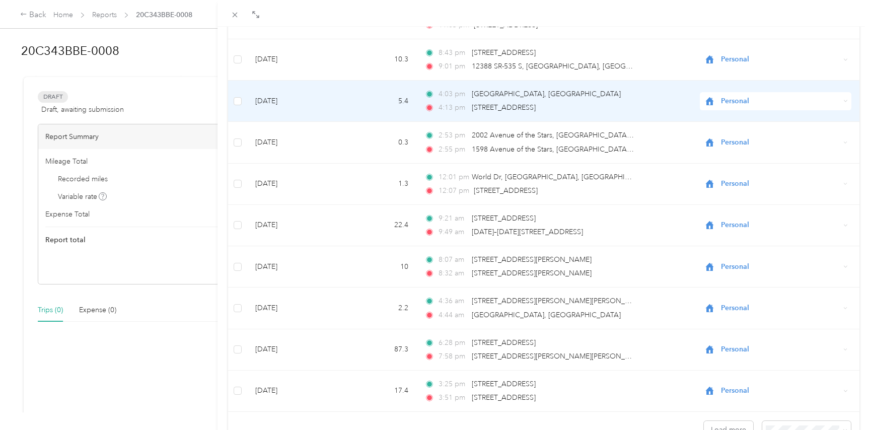
scroll to position [1853, 0]
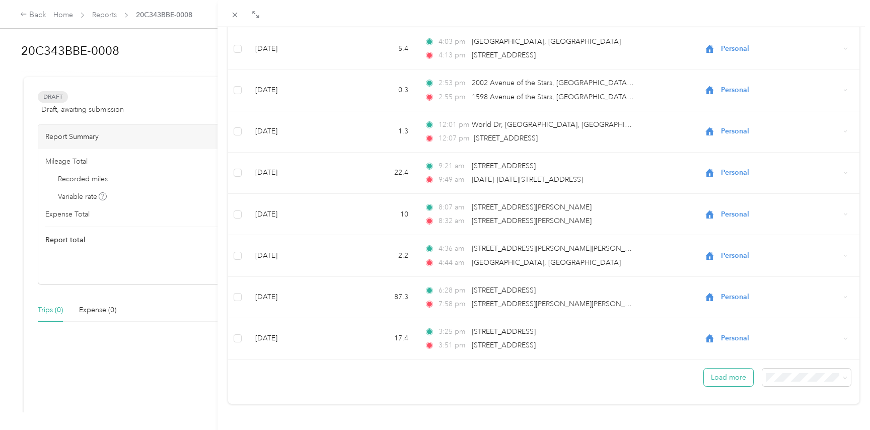
click at [727, 376] on button "Load more" at bounding box center [728, 377] width 49 height 18
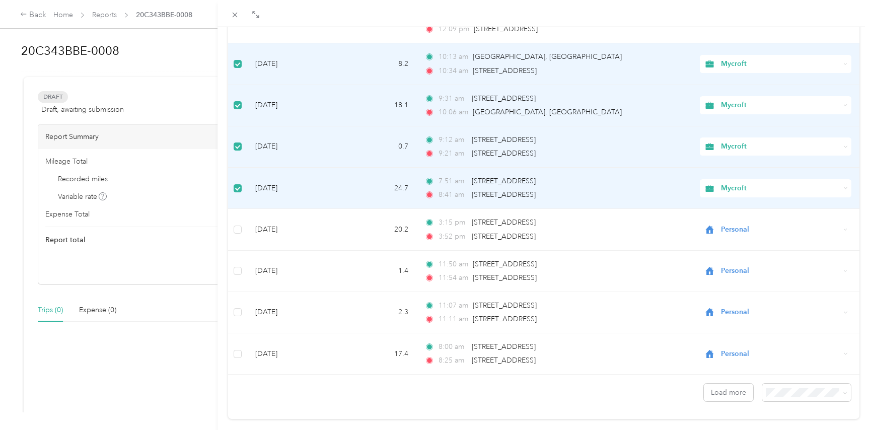
scroll to position [2888, 0]
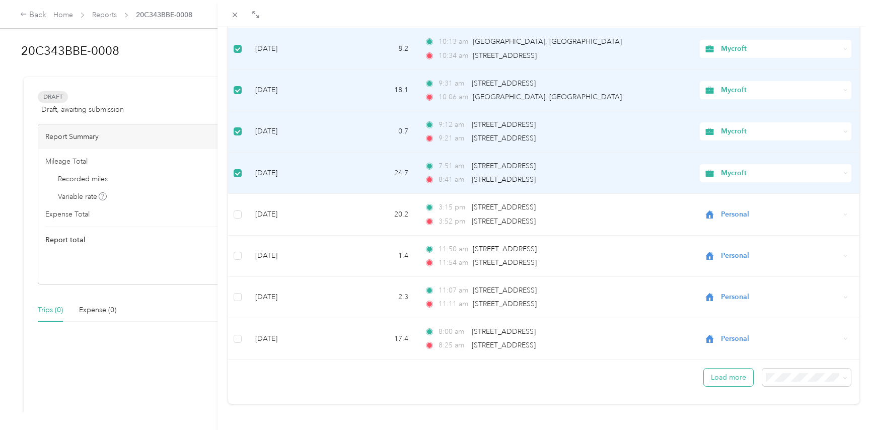
click at [726, 377] on button "Load more" at bounding box center [728, 377] width 49 height 18
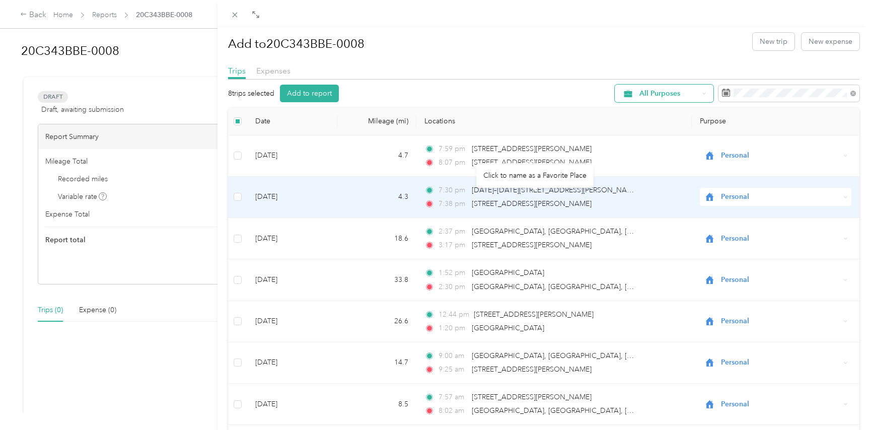
scroll to position [0, 0]
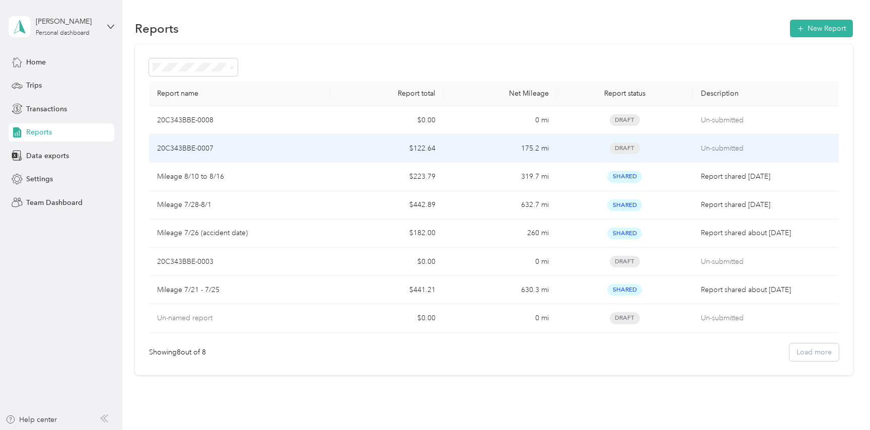
click at [207, 143] on p "20C343BBE-0007" at bounding box center [185, 148] width 56 height 11
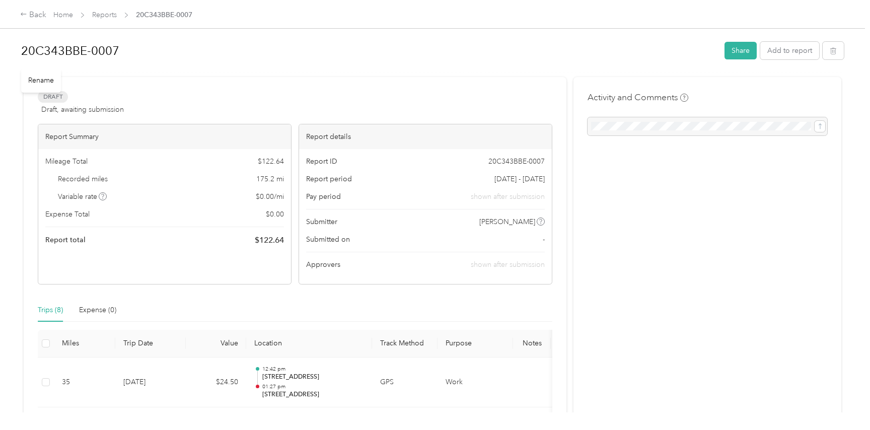
drag, startPoint x: 118, startPoint y: 48, endPoint x: 133, endPoint y: 61, distance: 19.7
click at [118, 48] on h1 "20C343BBE-0007" at bounding box center [369, 51] width 696 height 24
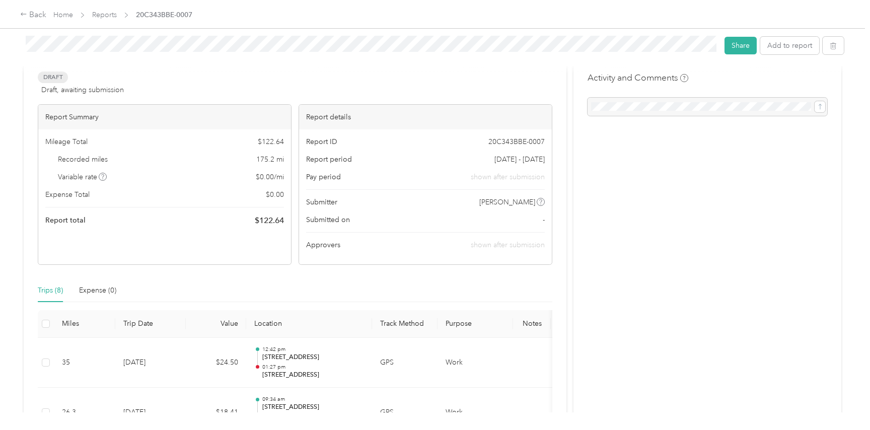
scroll to position [20, 0]
click at [511, 158] on span "[DATE] - [DATE]" at bounding box center [519, 162] width 50 height 11
drag, startPoint x: 548, startPoint y: 159, endPoint x: 492, endPoint y: 159, distance: 55.9
click at [492, 159] on div "Report ID 20C343BBE-0007 Report period [DATE] - [DATE] Pay period shown after s…" at bounding box center [425, 196] width 253 height 135
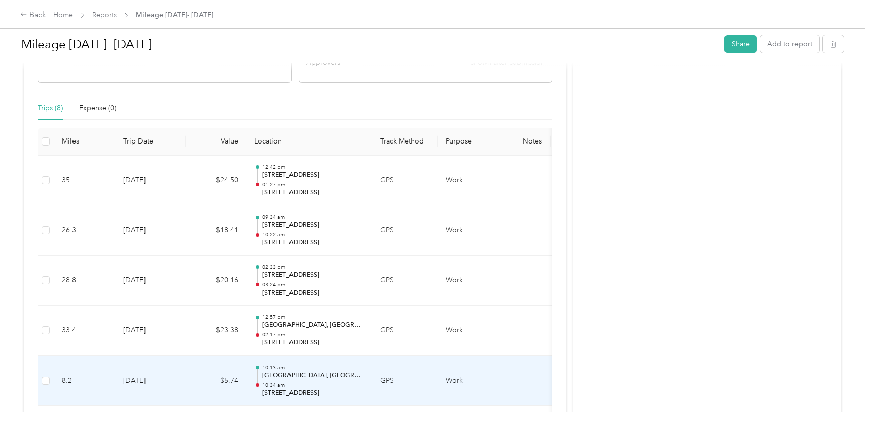
scroll to position [0, 0]
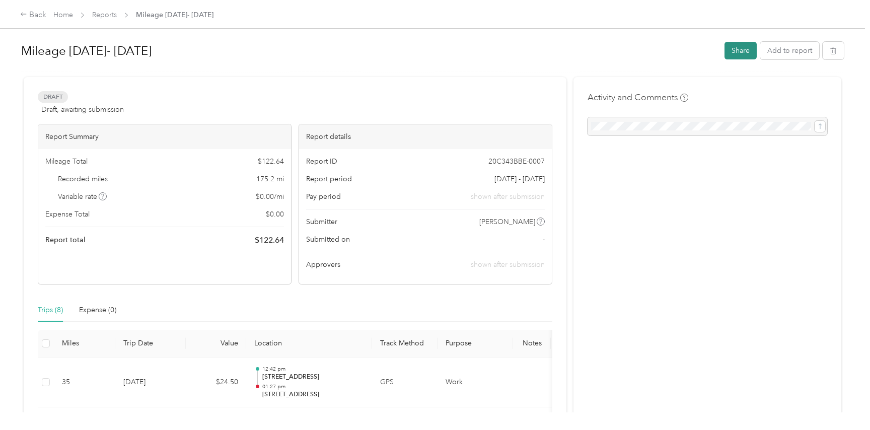
click at [745, 52] on button "Share" at bounding box center [740, 51] width 32 height 18
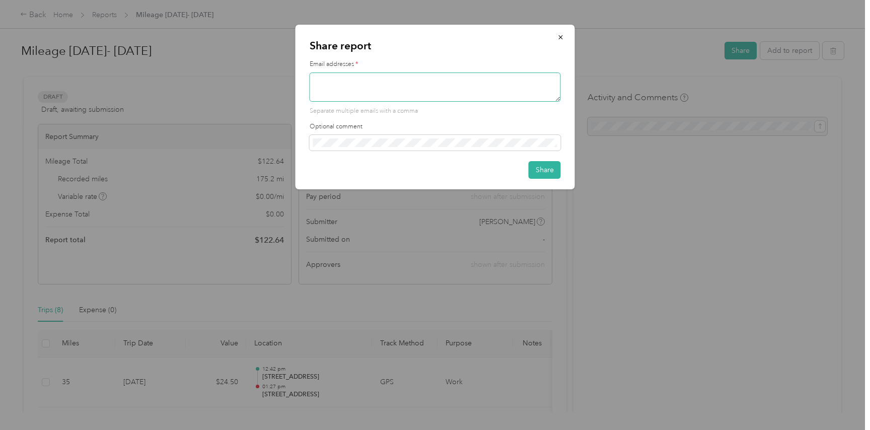
click at [330, 84] on textarea at bounding box center [435, 86] width 251 height 29
type textarea "[PERSON_NAME][EMAIL_ADDRESS][DOMAIN_NAME]"
click at [542, 170] on button "Share" at bounding box center [545, 170] width 32 height 18
